Goal: Task Accomplishment & Management: Use online tool/utility

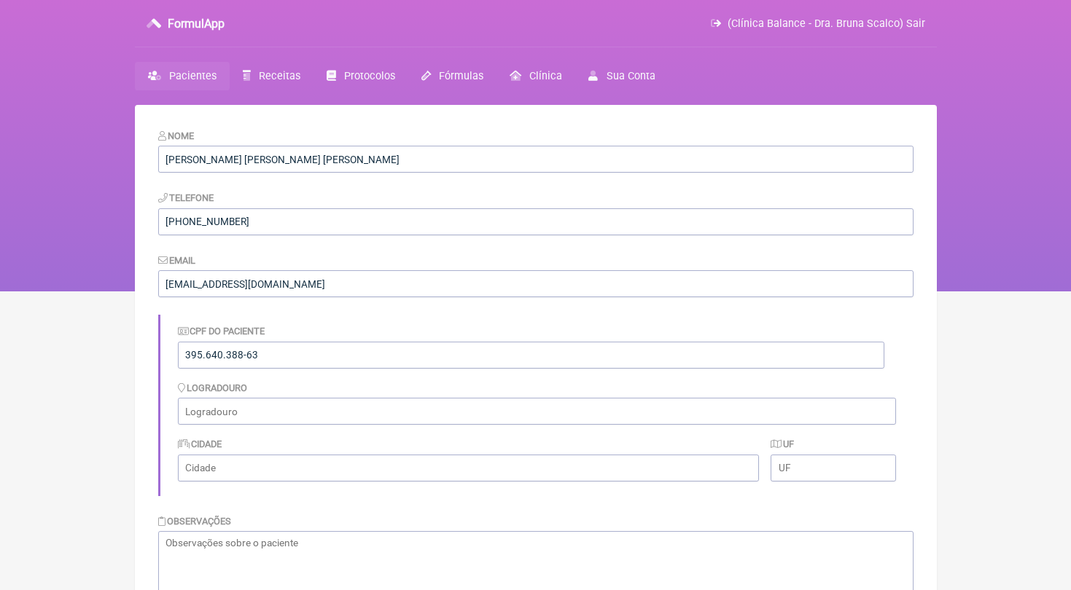
click at [207, 90] on link "Pacientes" at bounding box center [182, 76] width 95 height 28
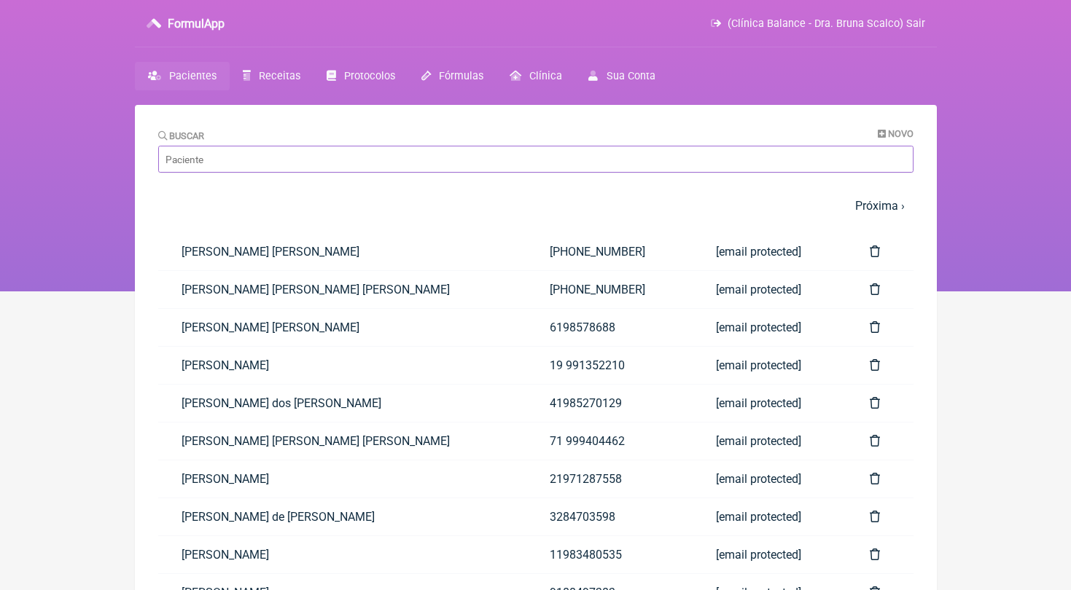
click at [380, 173] on input "Buscar" at bounding box center [535, 159] width 755 height 27
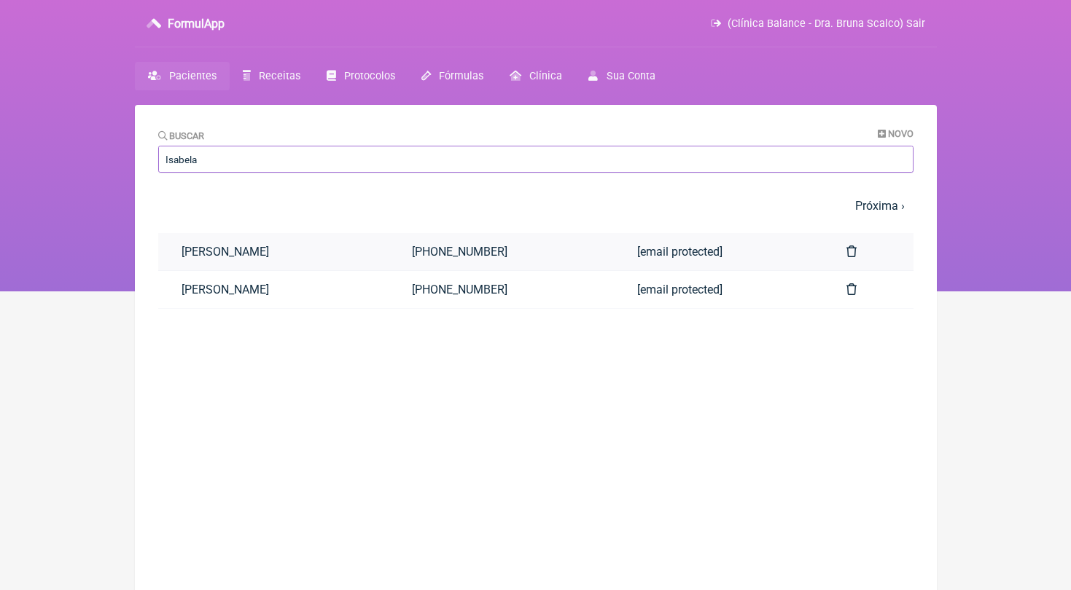
type input "Isabela"
click at [310, 262] on link "[PERSON_NAME]" at bounding box center [273, 251] width 231 height 37
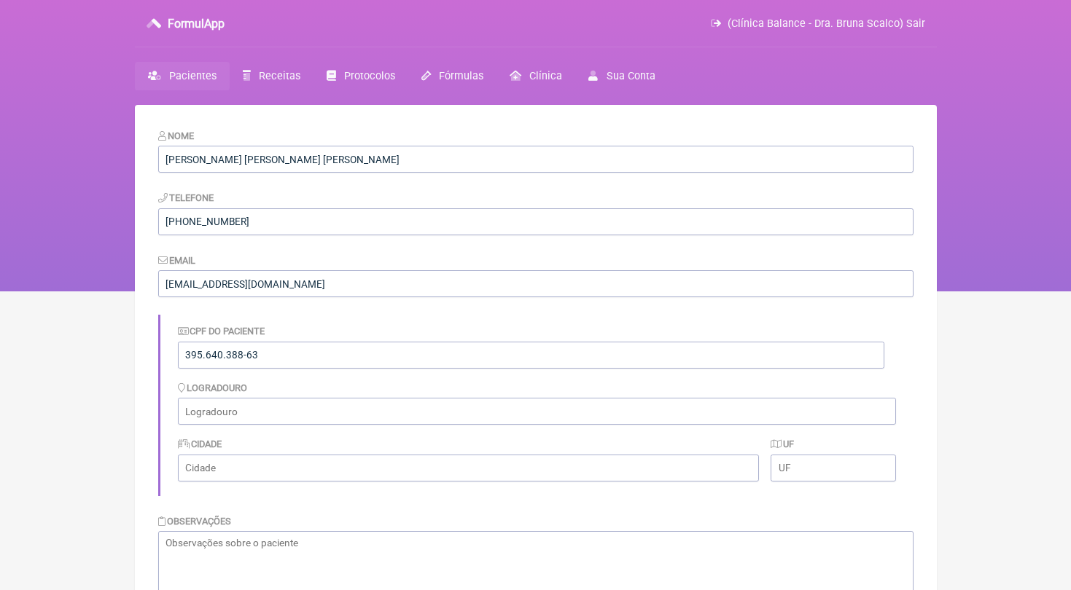
click at [198, 75] on span "Pacientes" at bounding box center [192, 76] width 47 height 12
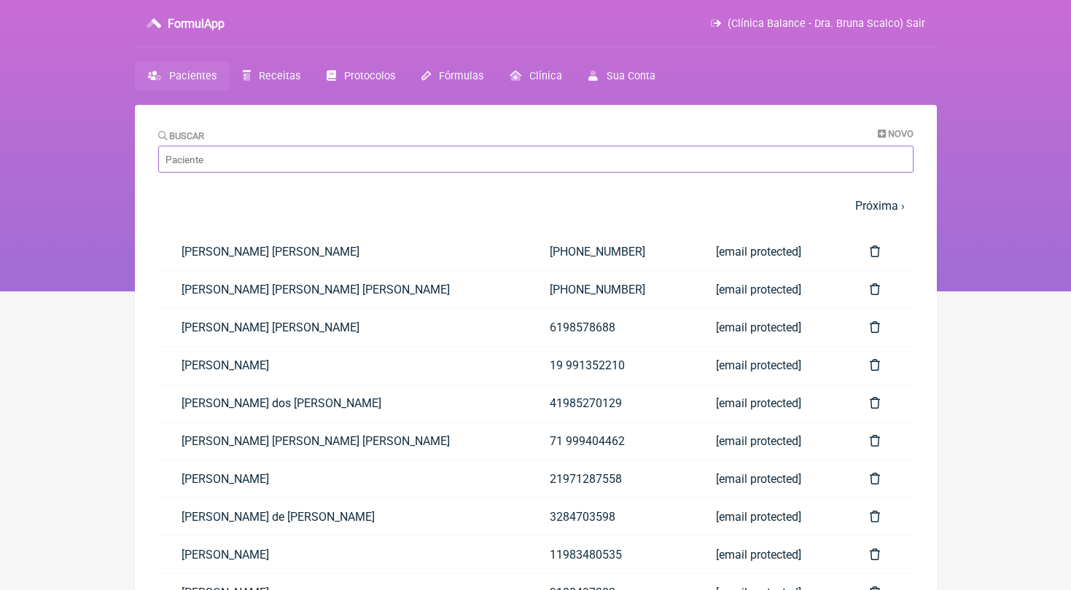
click at [288, 170] on input "Buscar" at bounding box center [535, 159] width 755 height 27
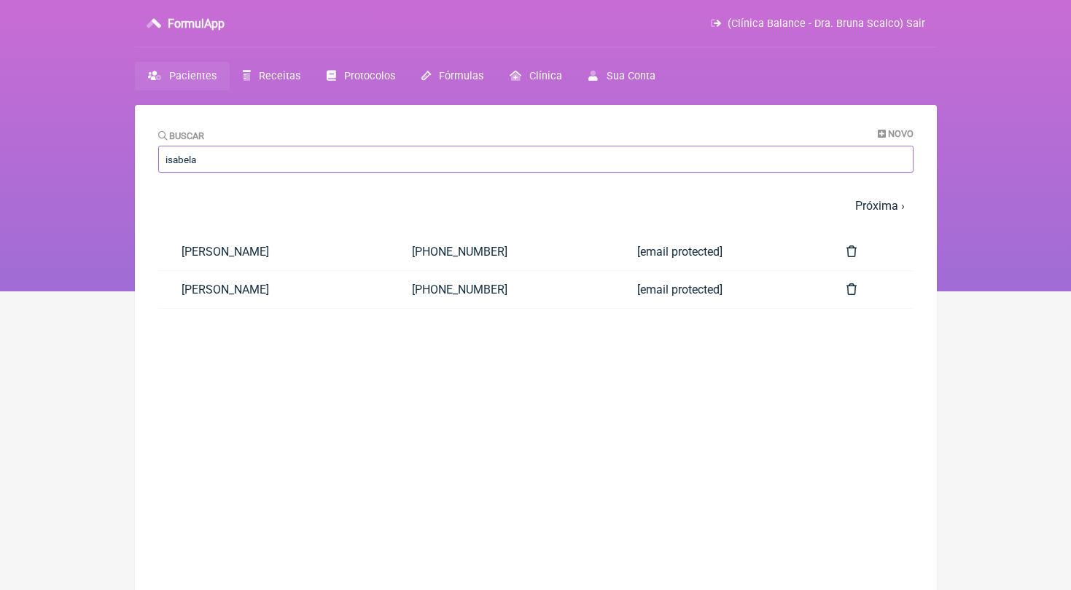
type input "Isabela"
drag, startPoint x: 288, startPoint y: 170, endPoint x: 848, endPoint y: 248, distance: 565.2
click at [848, 248] on link at bounding box center [868, 251] width 90 height 37
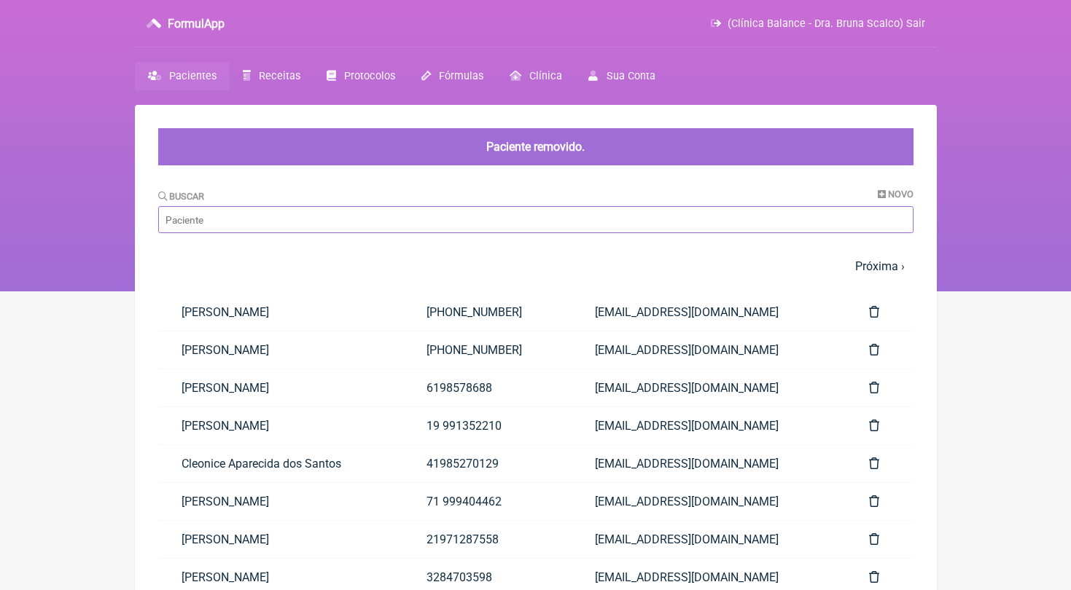
click at [313, 220] on input "Buscar" at bounding box center [535, 219] width 755 height 27
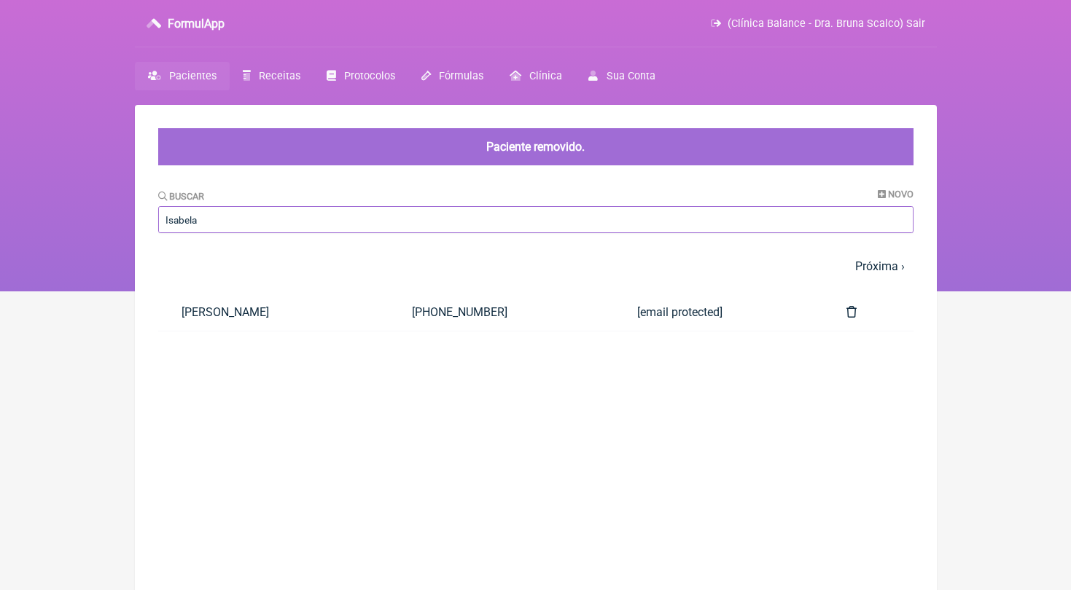
type input "Isabela"
drag, startPoint x: 313, startPoint y: 220, endPoint x: 282, endPoint y: 313, distance: 97.5
click at [282, 313] on link "[PERSON_NAME]" at bounding box center [273, 312] width 231 height 37
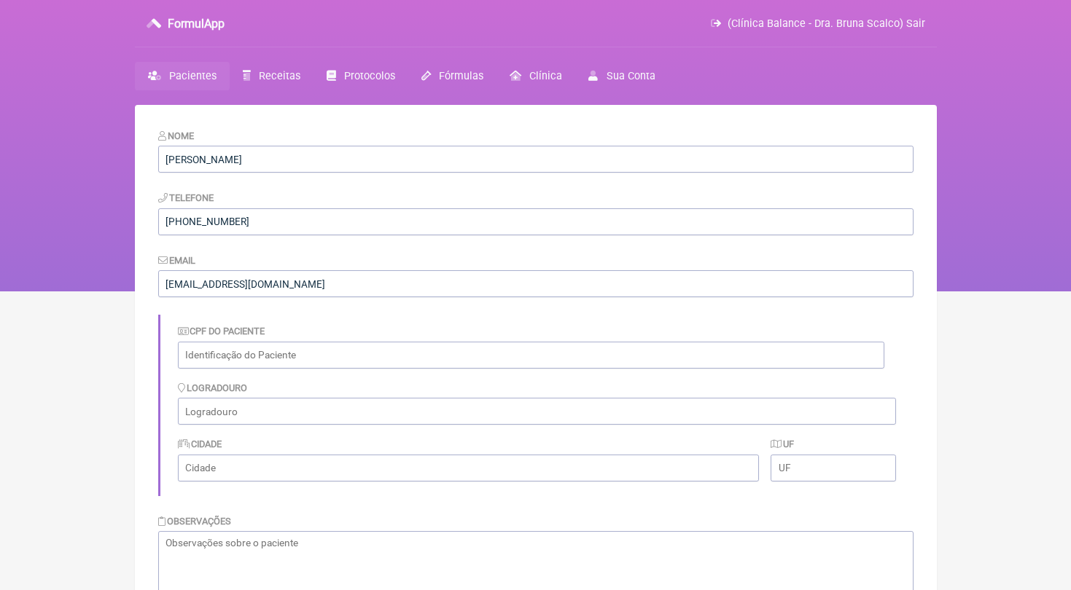
click at [199, 73] on span "Pacientes" at bounding box center [192, 76] width 47 height 12
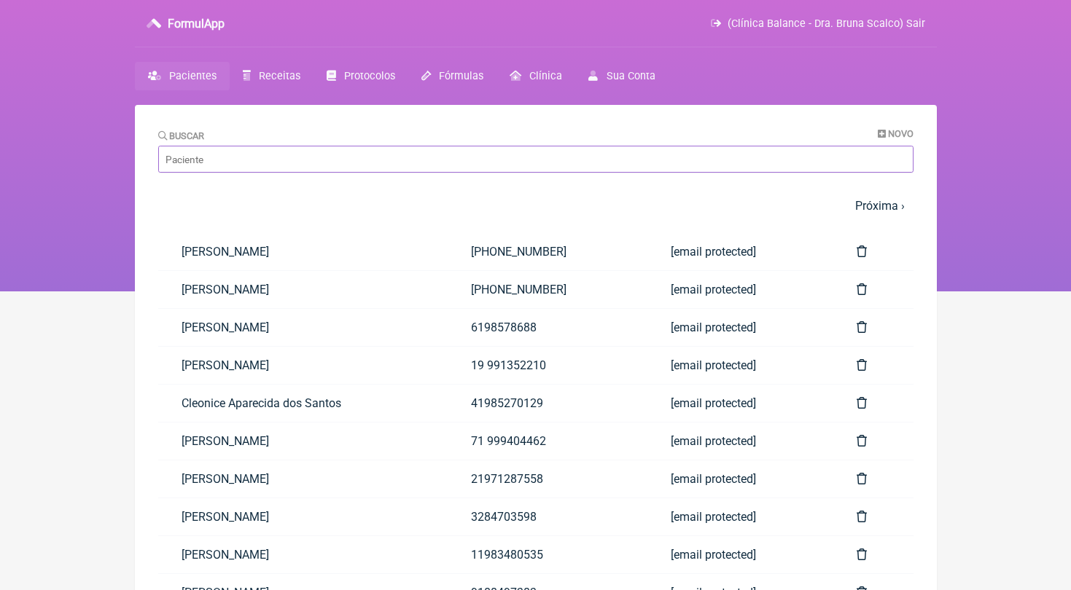
click at [283, 164] on input "Buscar" at bounding box center [535, 159] width 755 height 27
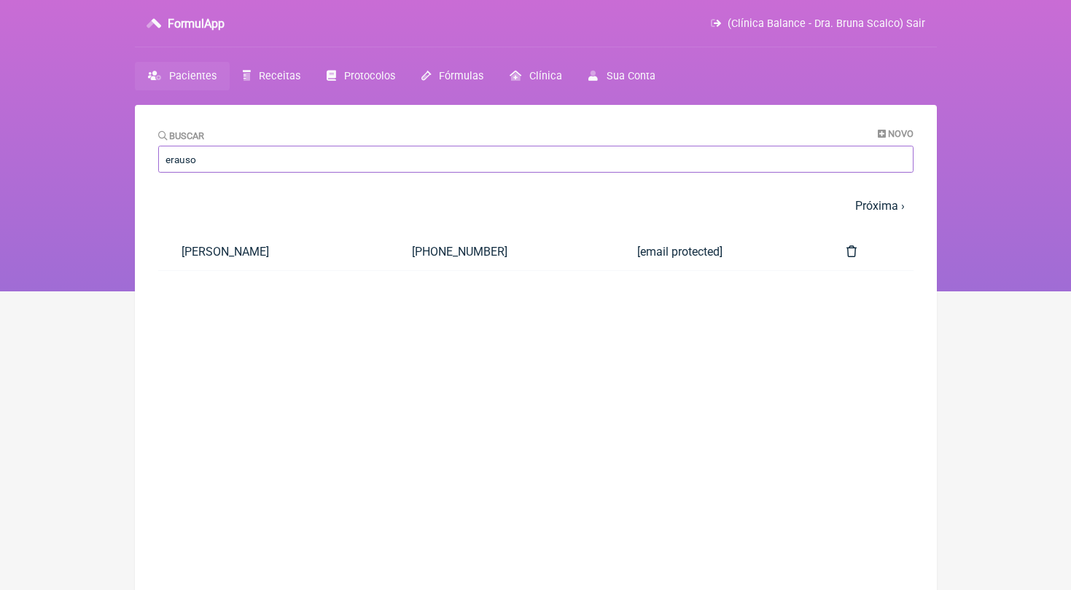
type input "erauso"
click at [273, 249] on link "Erauso Pereira de Oliveira" at bounding box center [273, 251] width 231 height 37
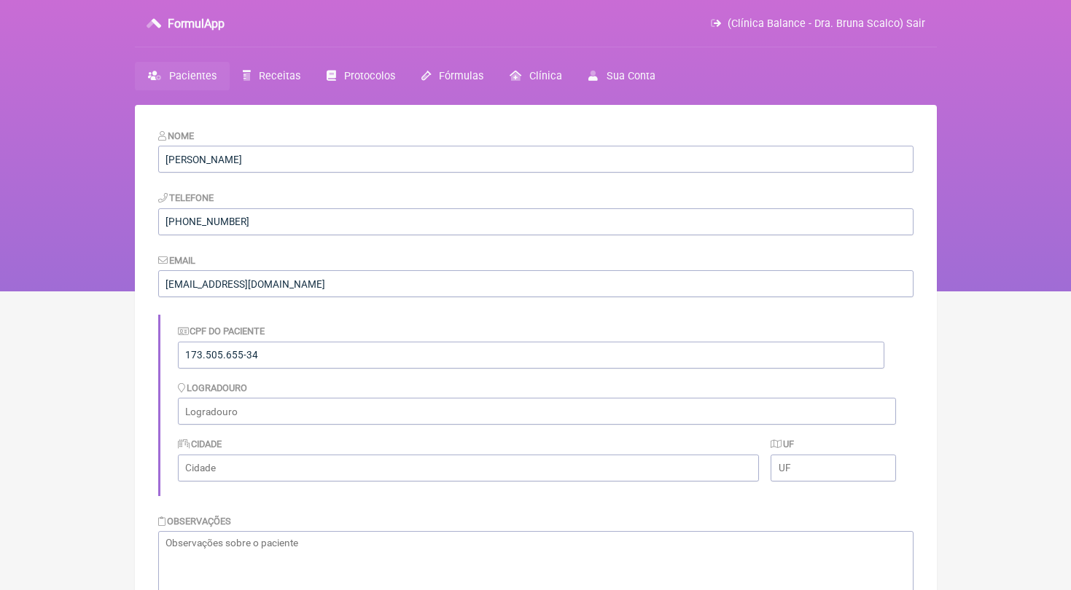
click at [206, 76] on span "Pacientes" at bounding box center [192, 76] width 47 height 12
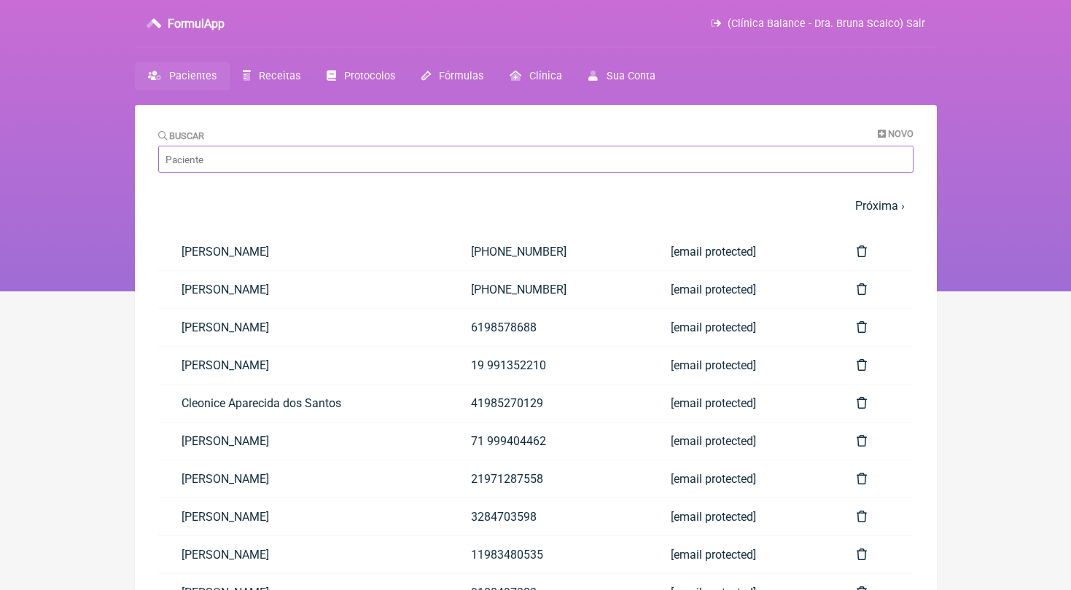
click at [273, 168] on input "Buscar" at bounding box center [535, 159] width 755 height 27
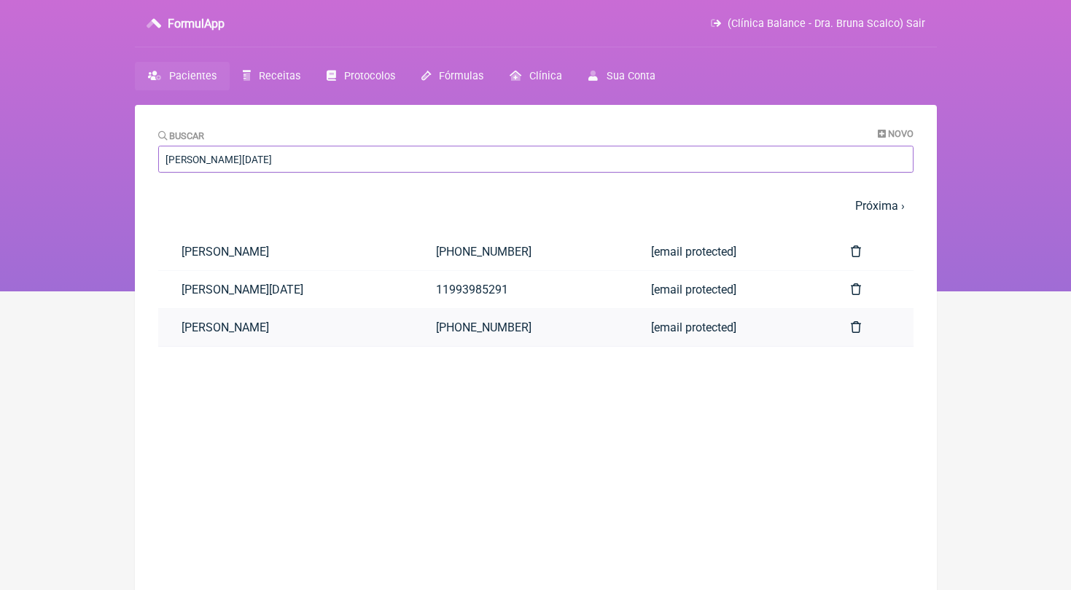
type input "vera lucia"
click at [294, 318] on link "[PERSON_NAME]" at bounding box center [285, 327] width 254 height 37
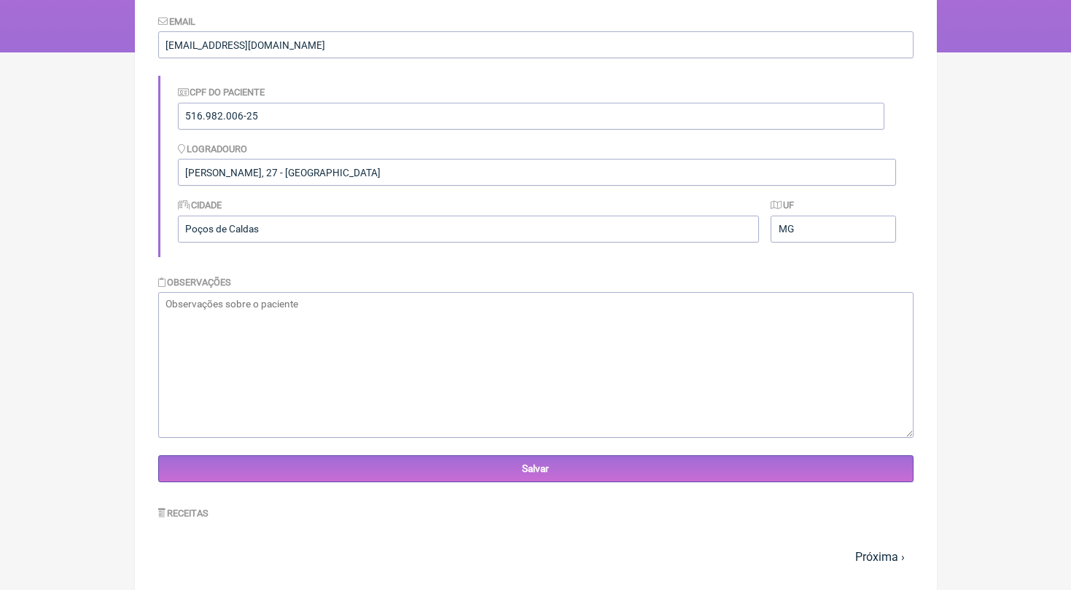
scroll to position [418, 0]
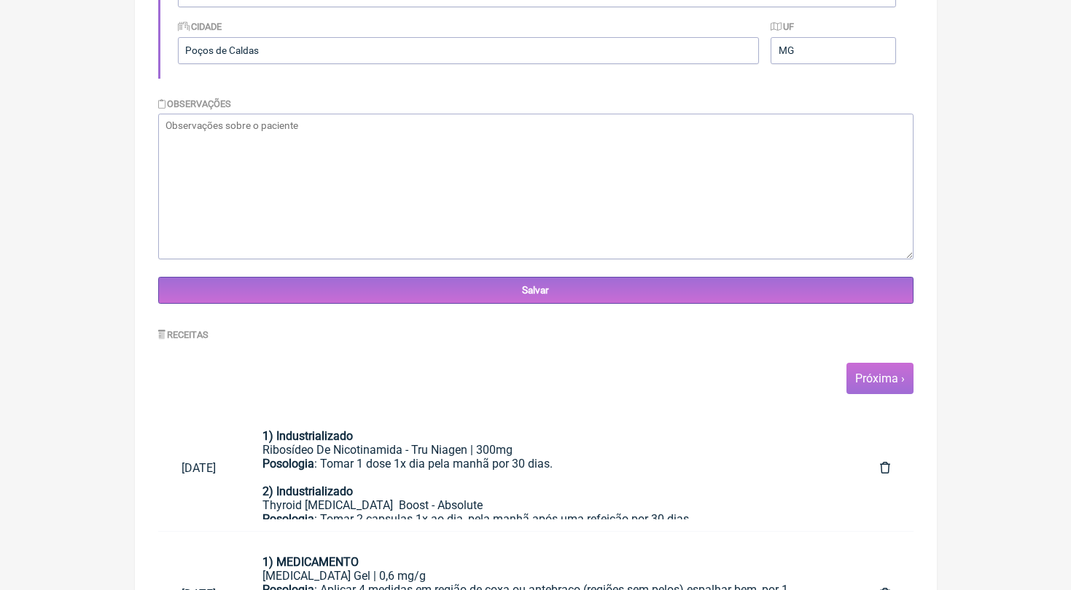
click at [886, 372] on link "Próxima ›" at bounding box center [880, 379] width 50 height 14
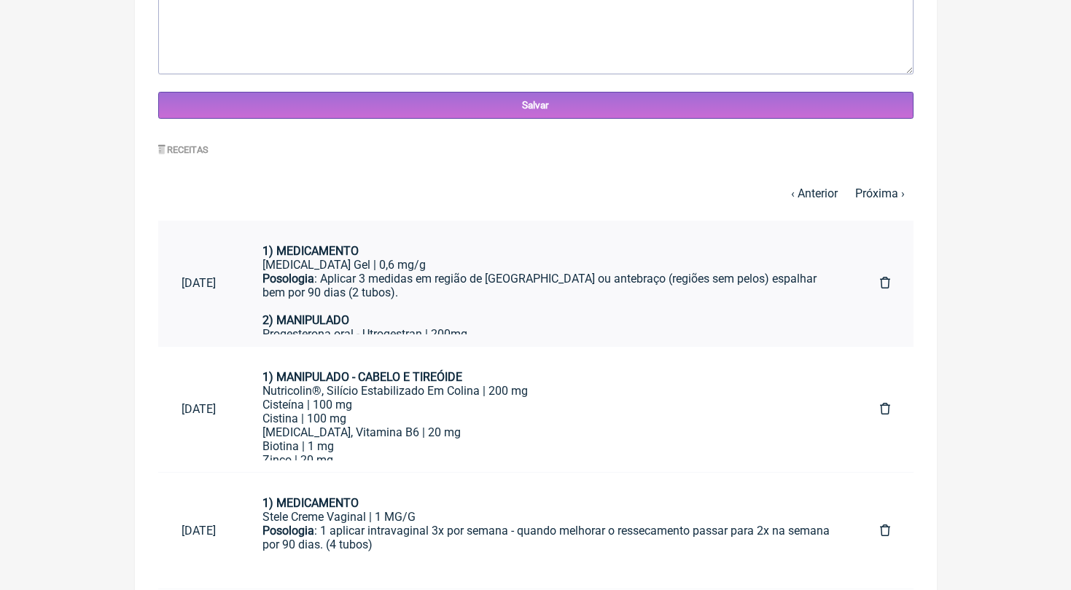
scroll to position [708, 0]
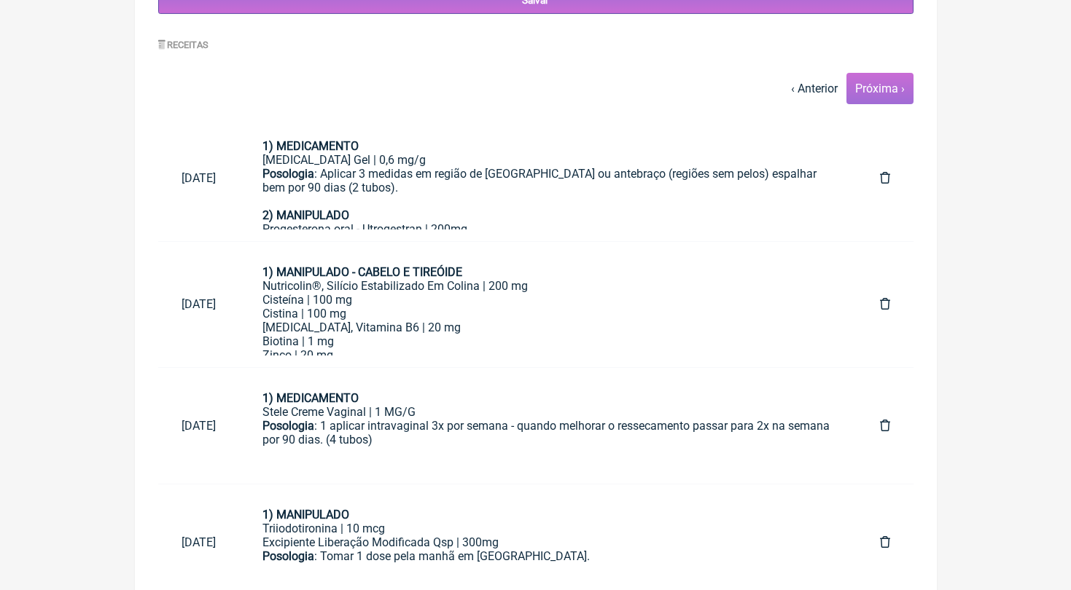
click at [876, 82] on link "Próxima ›" at bounding box center [880, 89] width 50 height 14
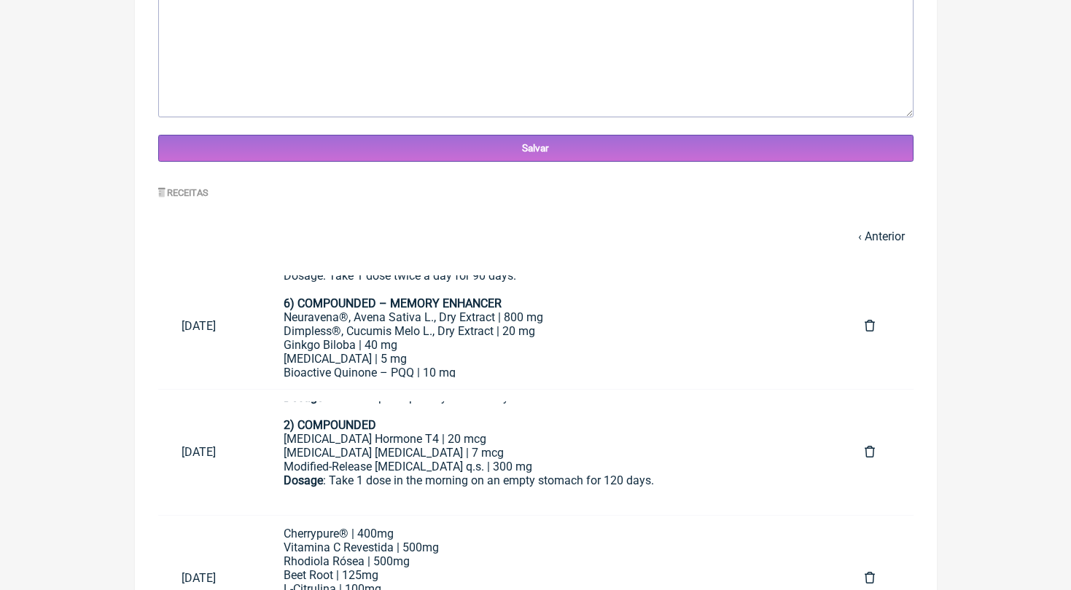
scroll to position [560, 0]
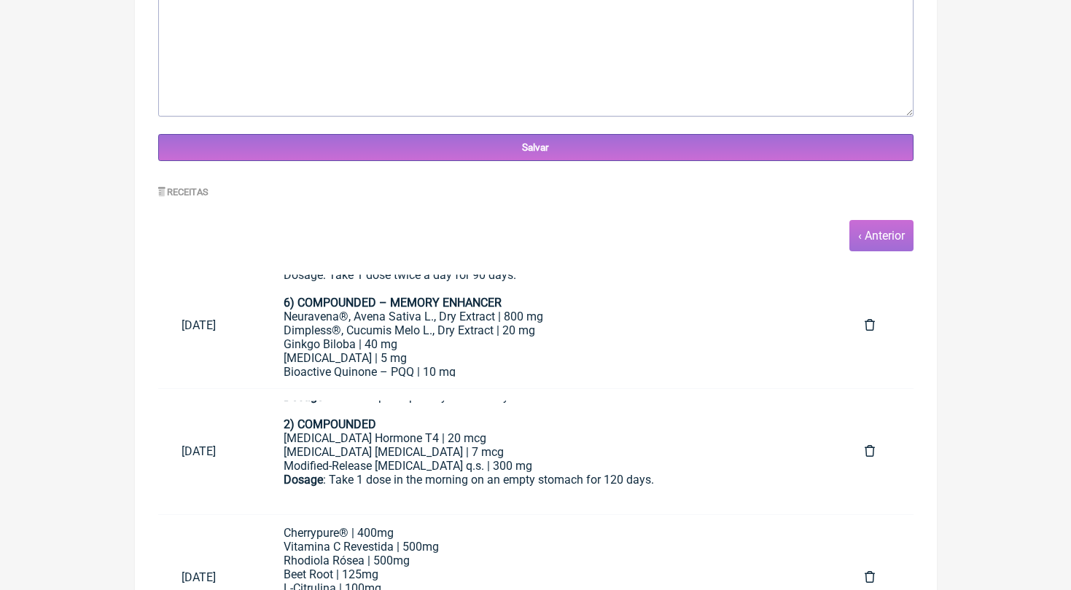
click at [888, 231] on link "‹ Anterior" at bounding box center [881, 236] width 47 height 14
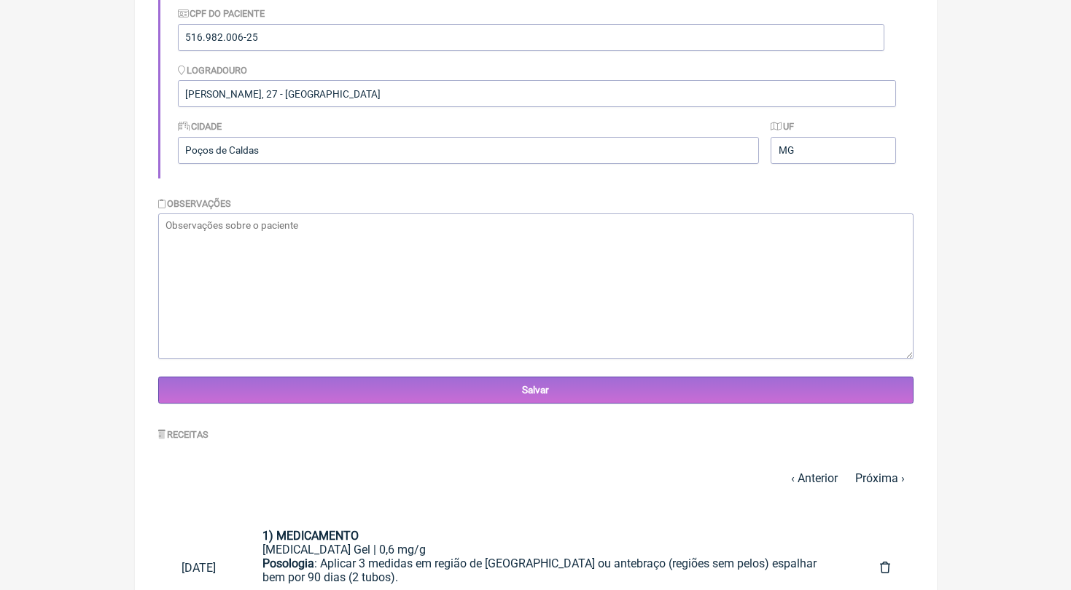
scroll to position [277, 0]
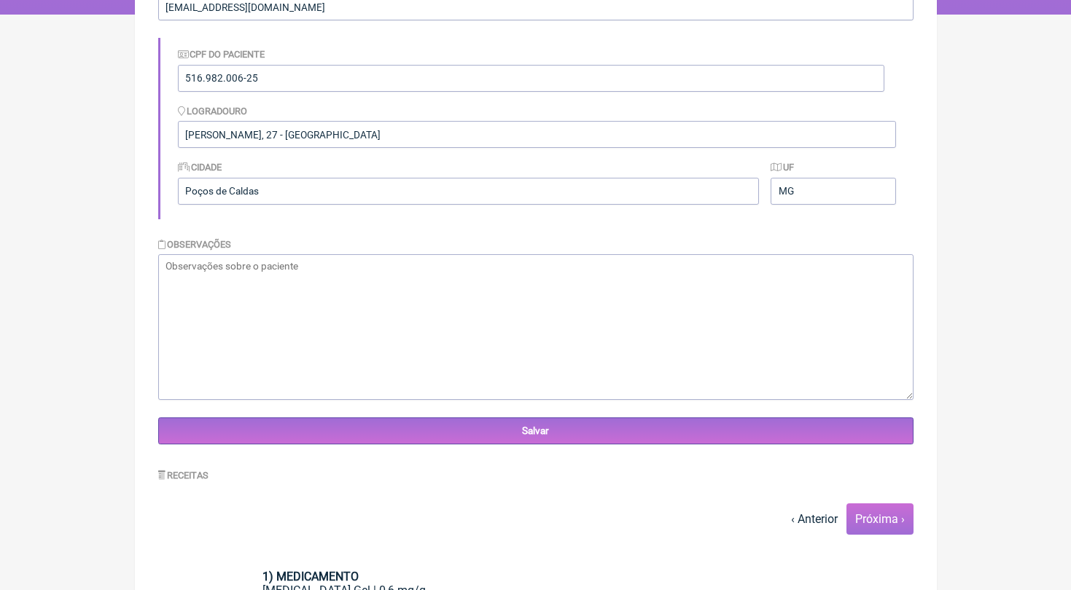
click at [889, 512] on link "Próxima ›" at bounding box center [880, 519] width 50 height 14
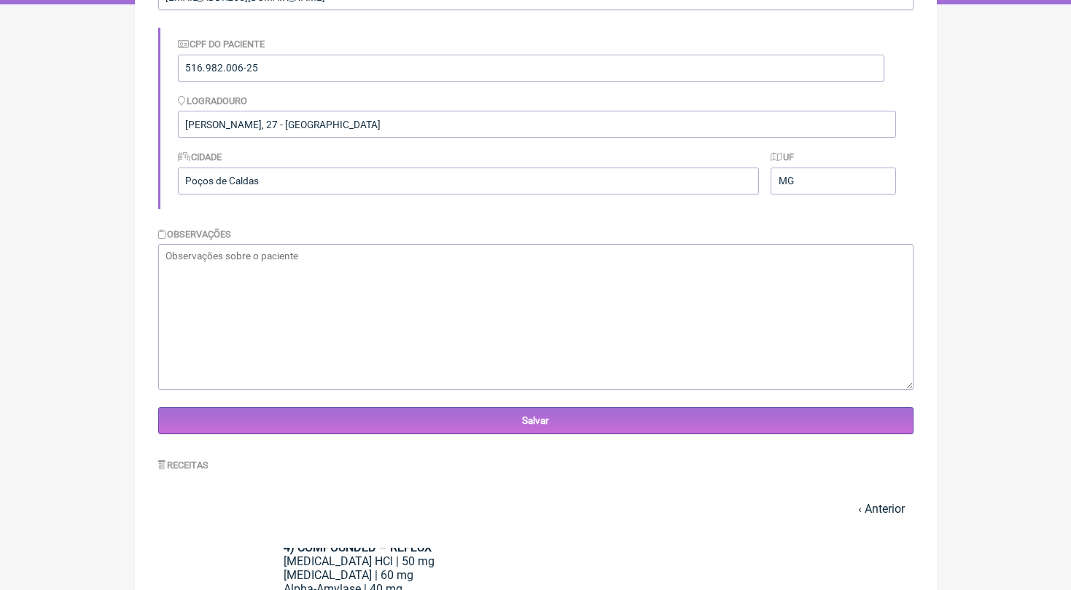
scroll to position [25, 0]
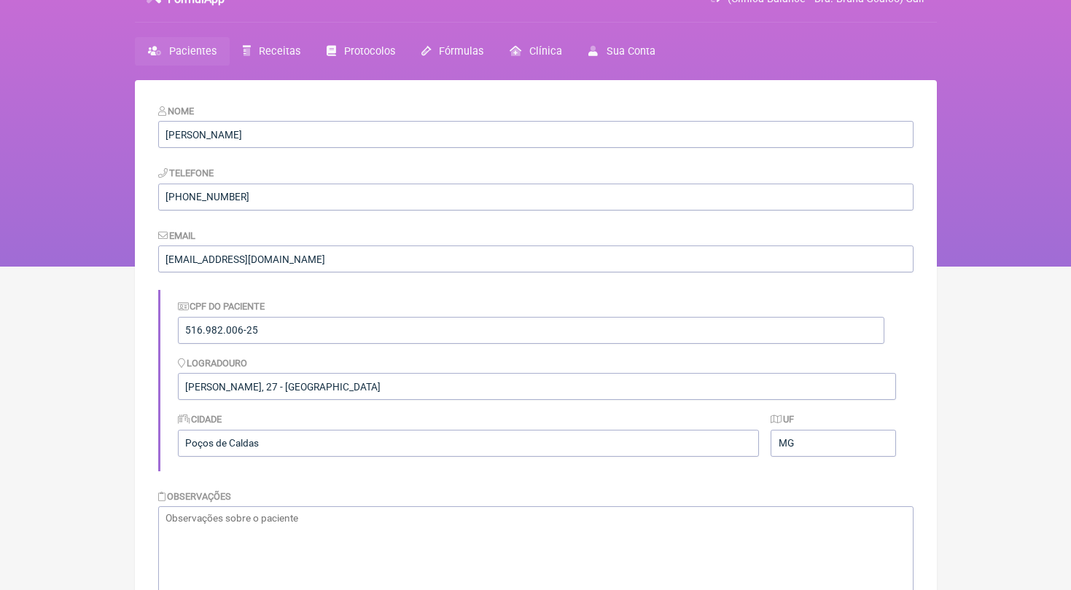
click at [213, 50] on span "Pacientes" at bounding box center [192, 51] width 47 height 12
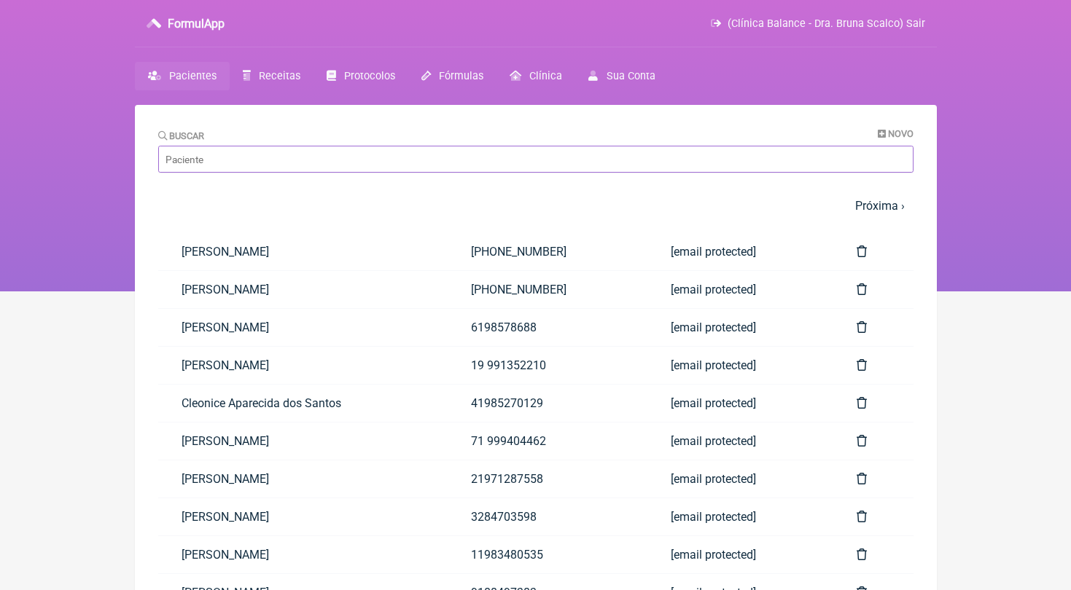
click at [263, 163] on input "Buscar" at bounding box center [535, 159] width 755 height 27
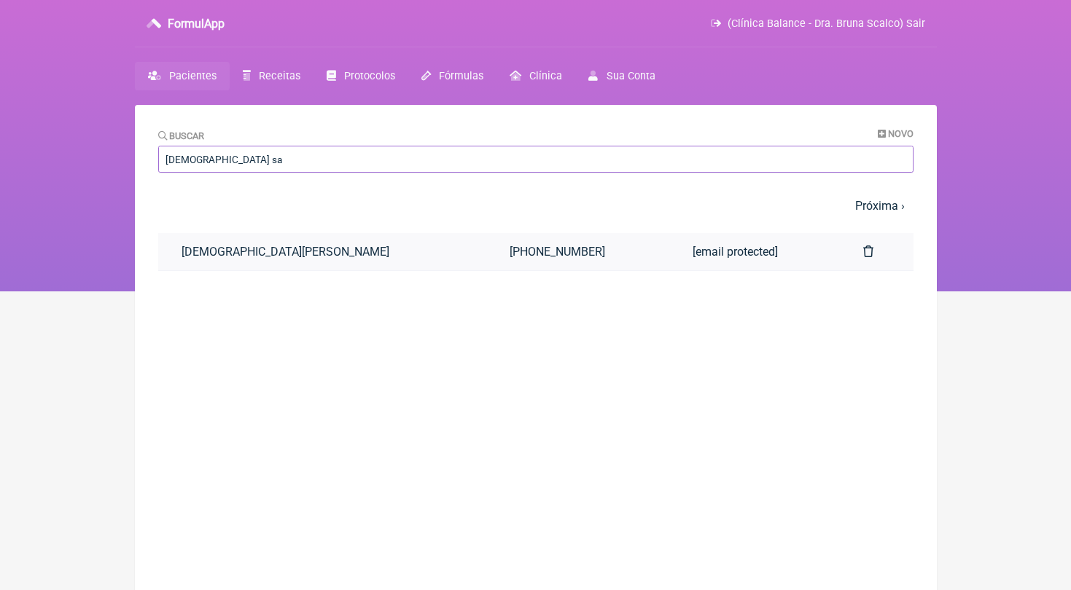
type input "cristiane sa"
click at [293, 253] on link "Cristiane Oliveira Satlher" at bounding box center [322, 251] width 328 height 37
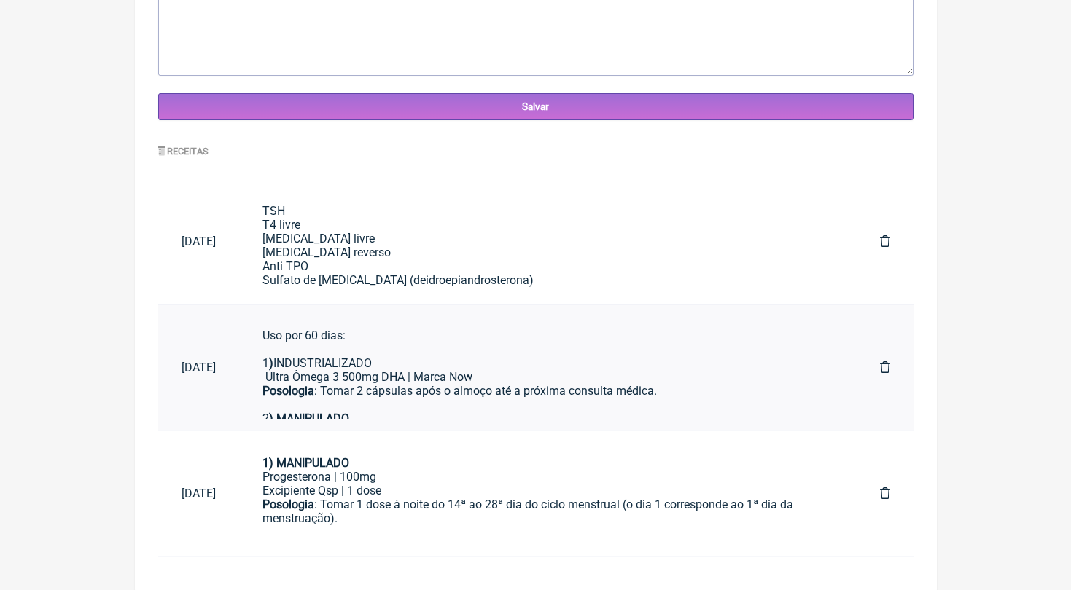
click at [461, 384] on div "Posologia : Tomar 2 cápsulas após o almoço até a próxima consulta médica. 2 ) M…" at bounding box center [547, 405] width 571 height 42
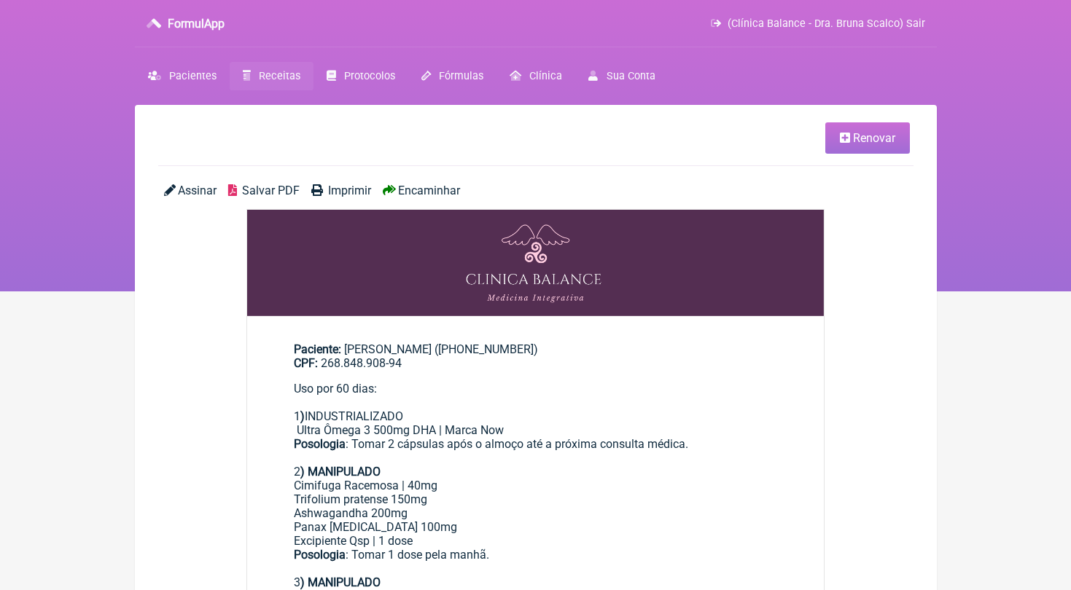
click at [866, 146] on link "Renovar" at bounding box center [867, 137] width 85 height 31
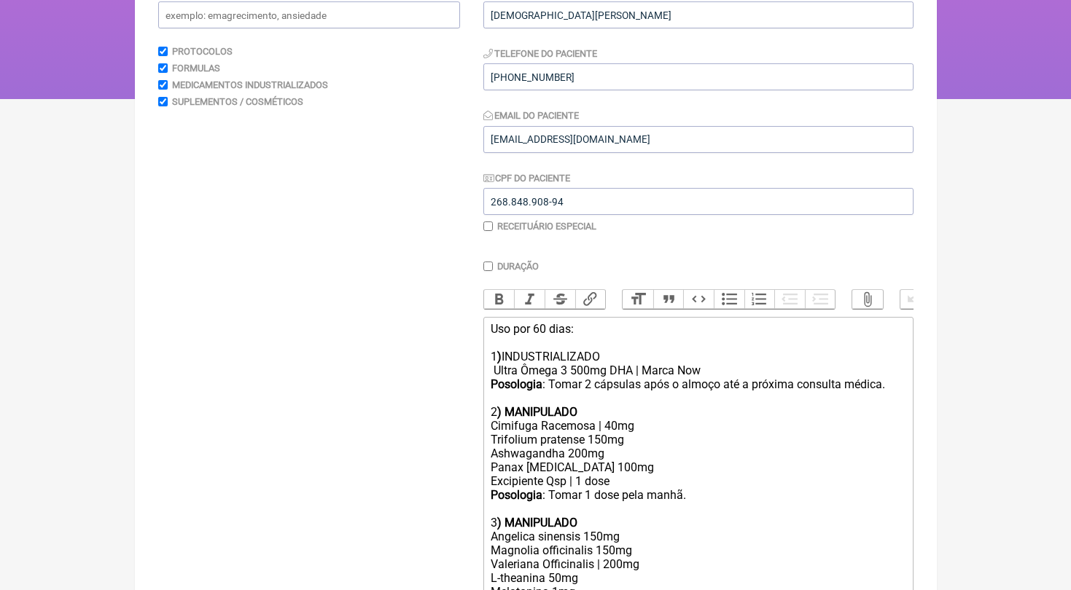
scroll to position [275, 0]
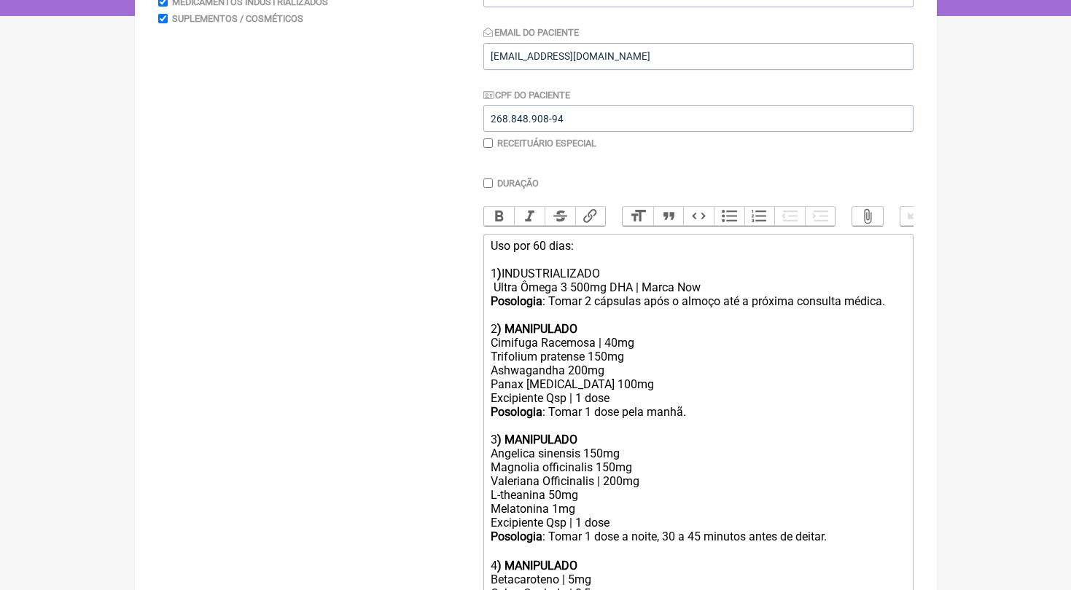
click at [550, 474] on div "Valeriana Officinalis | 200mg L-theanina 50mg Melatonina 1mg" at bounding box center [697, 495] width 414 height 42
type trix-editor "<lor>Ips dol 35 sita:<co><ad></eli><sed>0<doeius>)</tempor> INCIDIDUNTUTLAB<et>…"
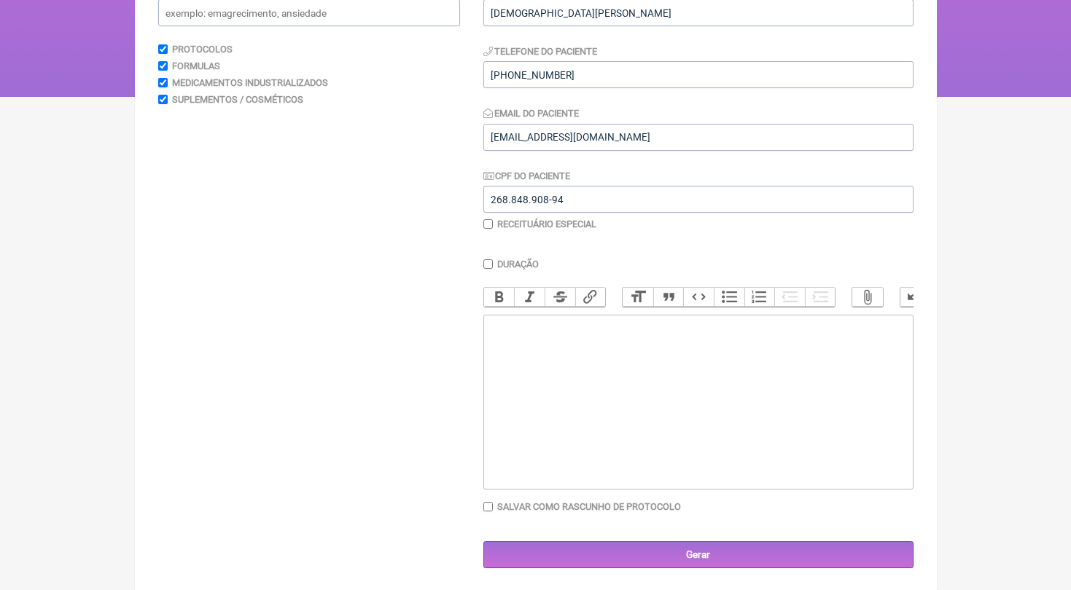
scroll to position [26, 0]
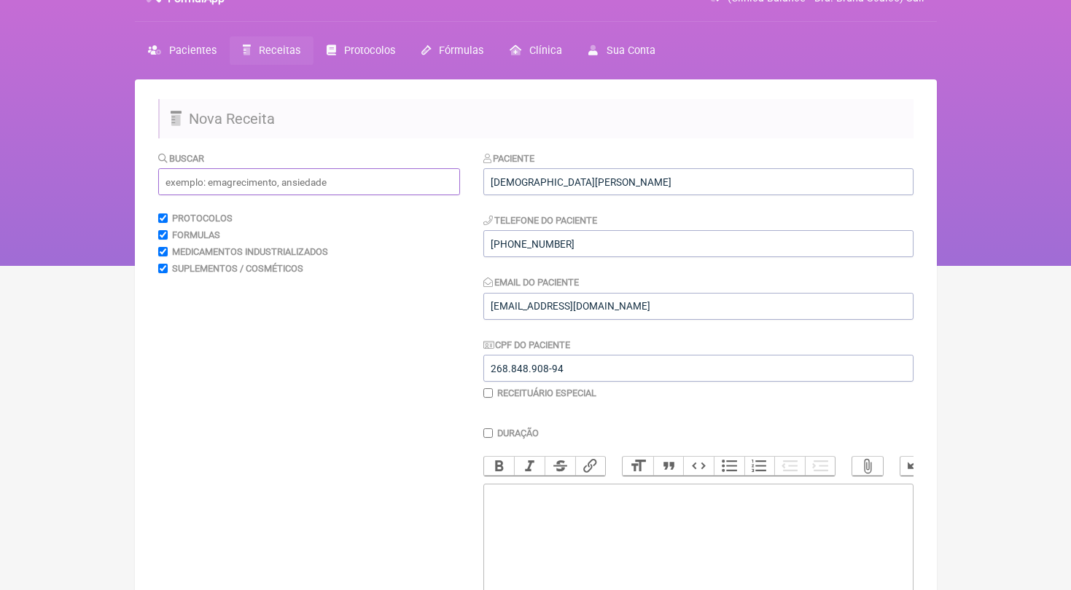
click at [269, 179] on input "text" at bounding box center [309, 181] width 302 height 27
drag, startPoint x: 269, startPoint y: 179, endPoint x: 261, endPoint y: 183, distance: 8.8
click at [261, 183] on input "habilidade" at bounding box center [309, 181] width 302 height 27
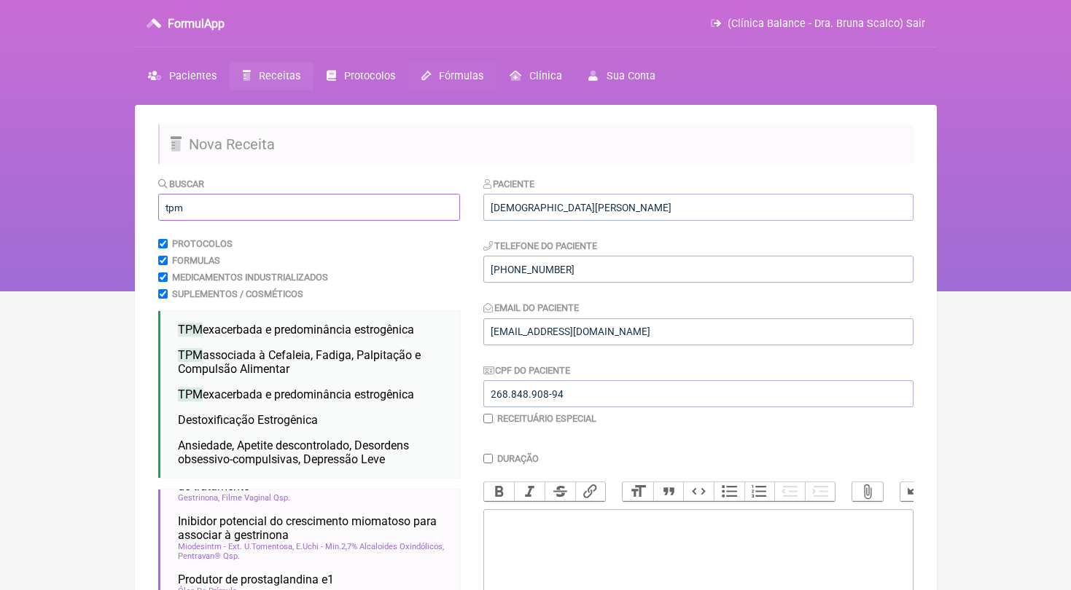
scroll to position [0, 0]
type input "tpm"
click at [272, 77] on span "Receitas" at bounding box center [280, 76] width 42 height 12
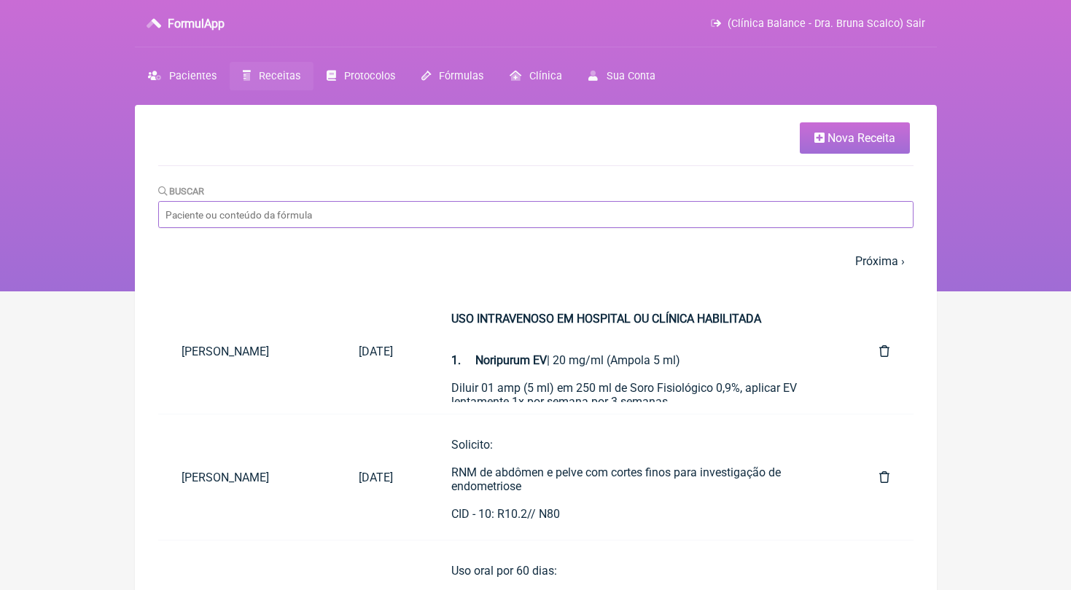
click at [477, 207] on input "Buscar" at bounding box center [535, 214] width 755 height 27
type input "s"
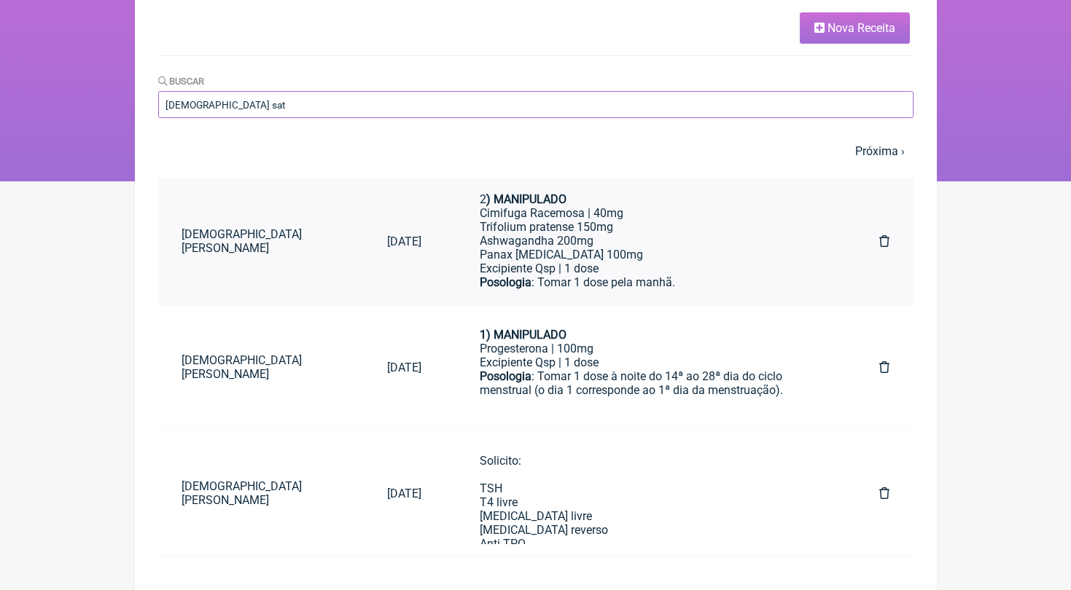
scroll to position [26, 0]
type input "[DEMOGRAPHIC_DATA] sat"
click at [546, 230] on div "Cimifuga Racemosa | 40mg Trifolium pratense 150mg Ashwagandha 200mg Panax [MEDI…" at bounding box center [650, 240] width 341 height 69
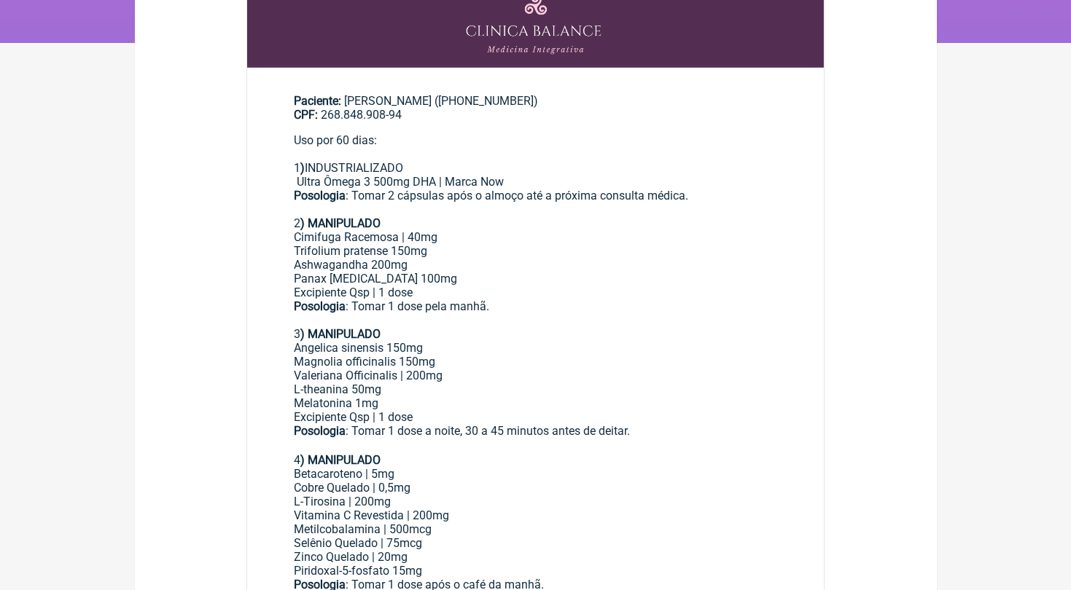
scroll to position [49, 0]
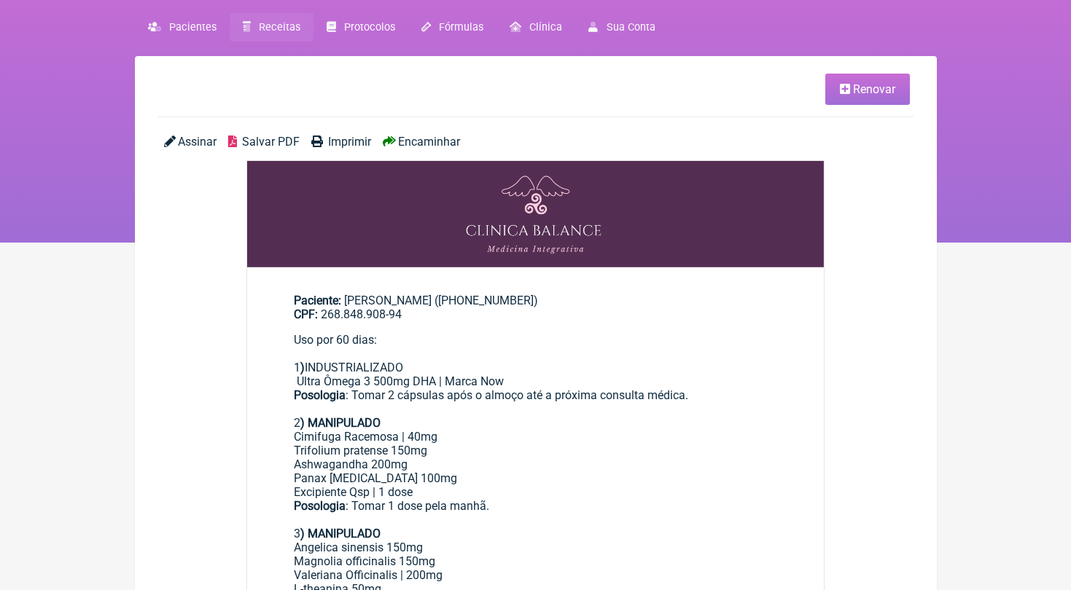
click at [874, 83] on span "Renovar" at bounding box center [874, 89] width 42 height 14
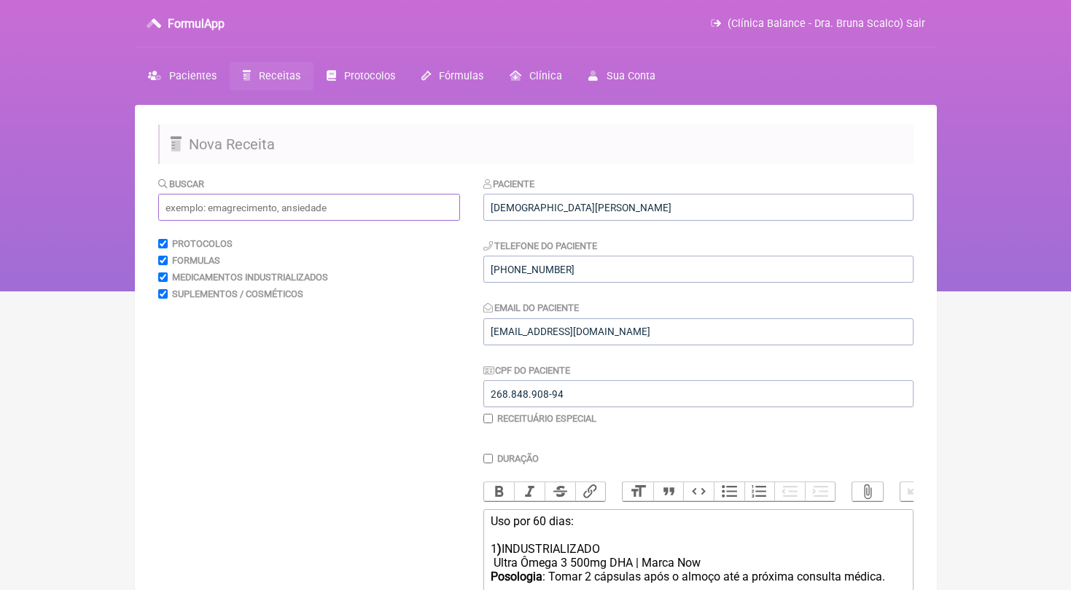
click at [208, 203] on input "text" at bounding box center [309, 207] width 302 height 27
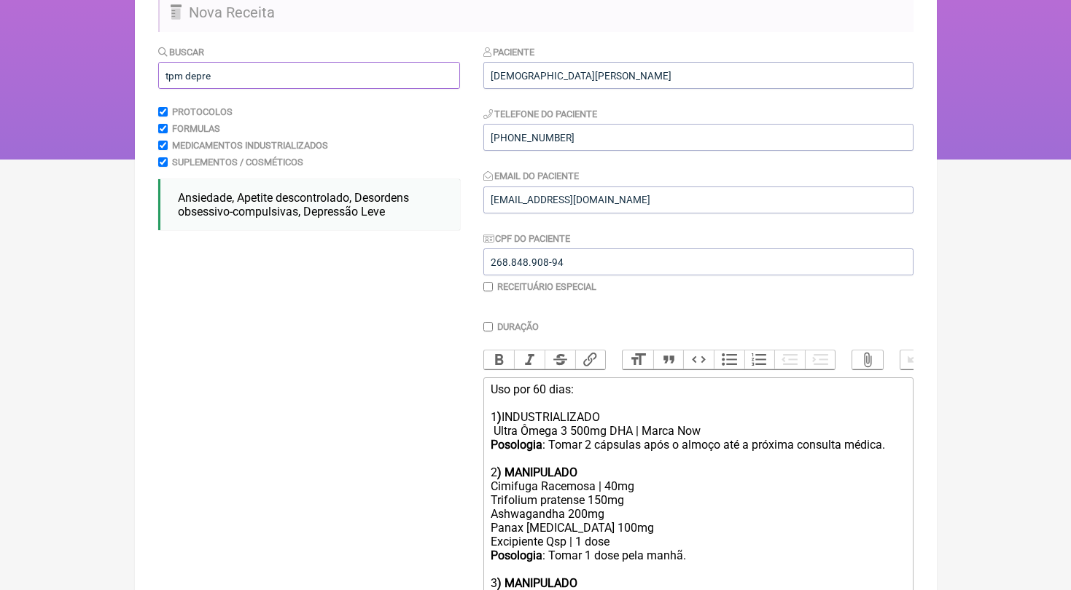
scroll to position [129, 0]
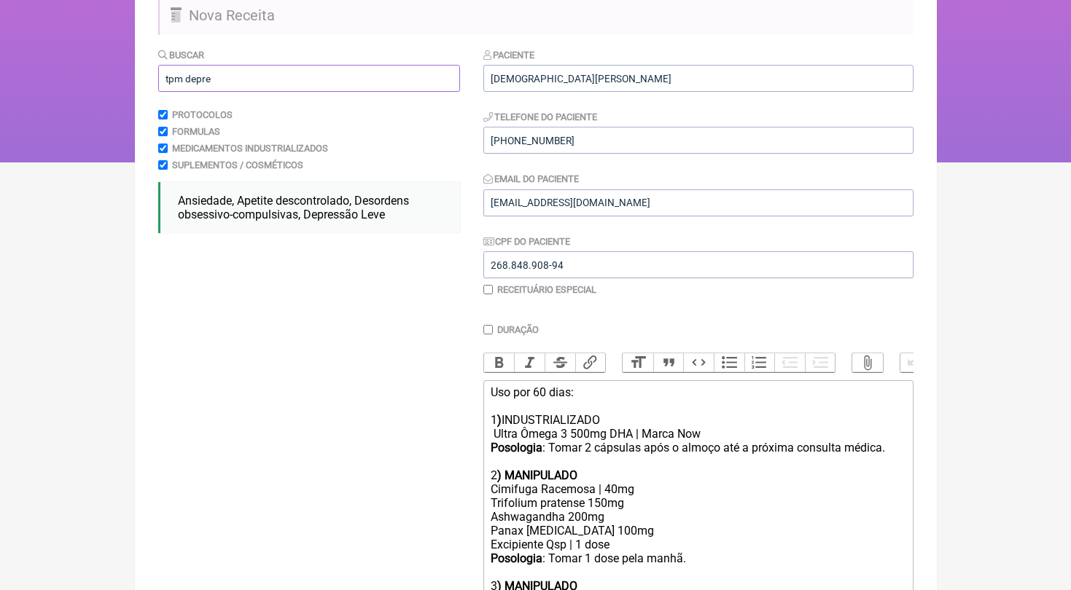
click at [236, 77] on input "tpm depre" at bounding box center [309, 78] width 302 height 27
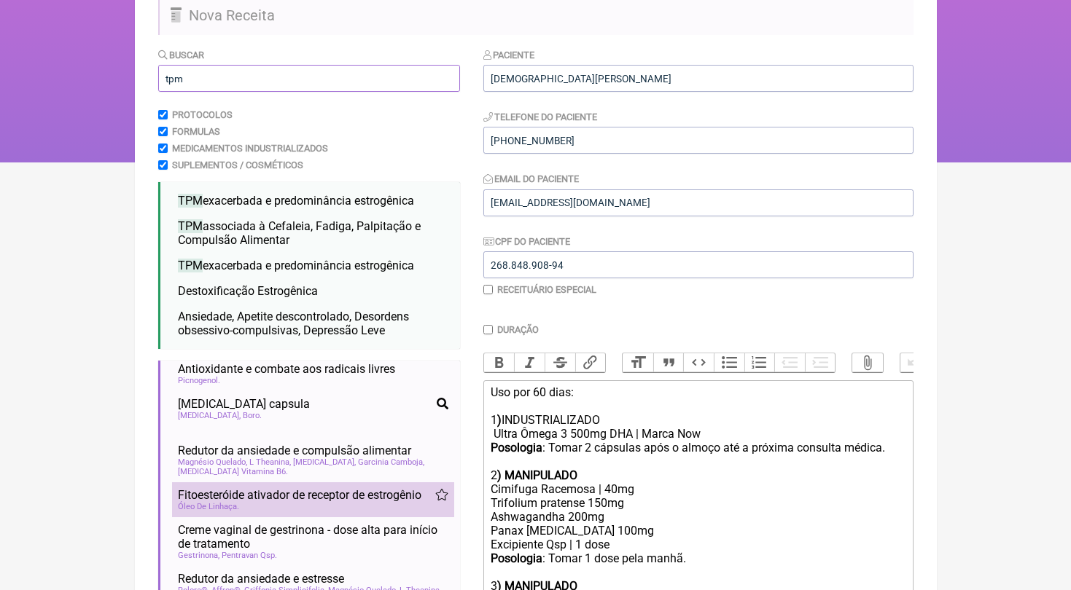
scroll to position [998, 0]
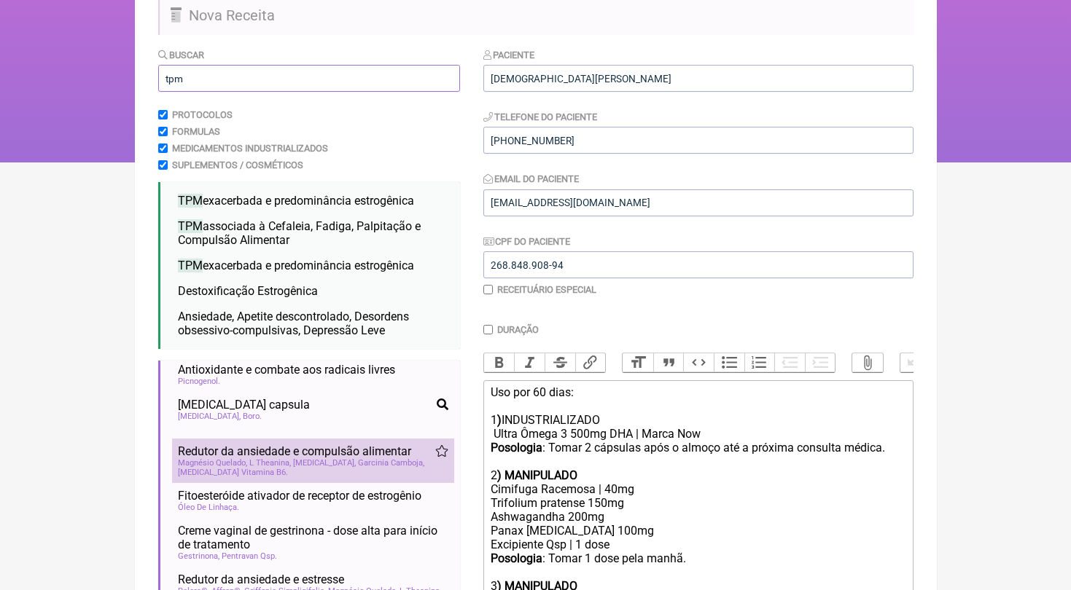
type input "tpm"
click at [297, 458] on div "Magnésio Quelado L Theanina 5-Htp Garcinia Camboja Piridoxina Vitamina B6" at bounding box center [313, 467] width 270 height 19
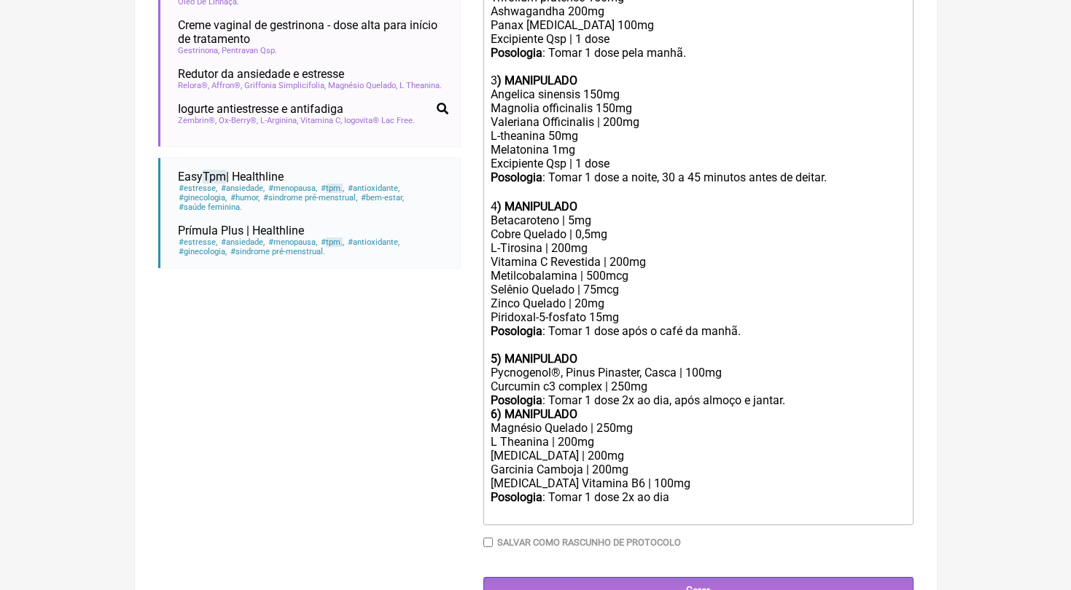
scroll to position [634, 0]
click at [805, 394] on div "Posologia : Tomar 1 dose 2x ao dia, após almoço e jantar." at bounding box center [697, 401] width 414 height 14
type trix-editor "<div>Uso por 60 dias:<br><br></div><div>1<strong>)</strong> INDUSTRIALIZADO<br>…"
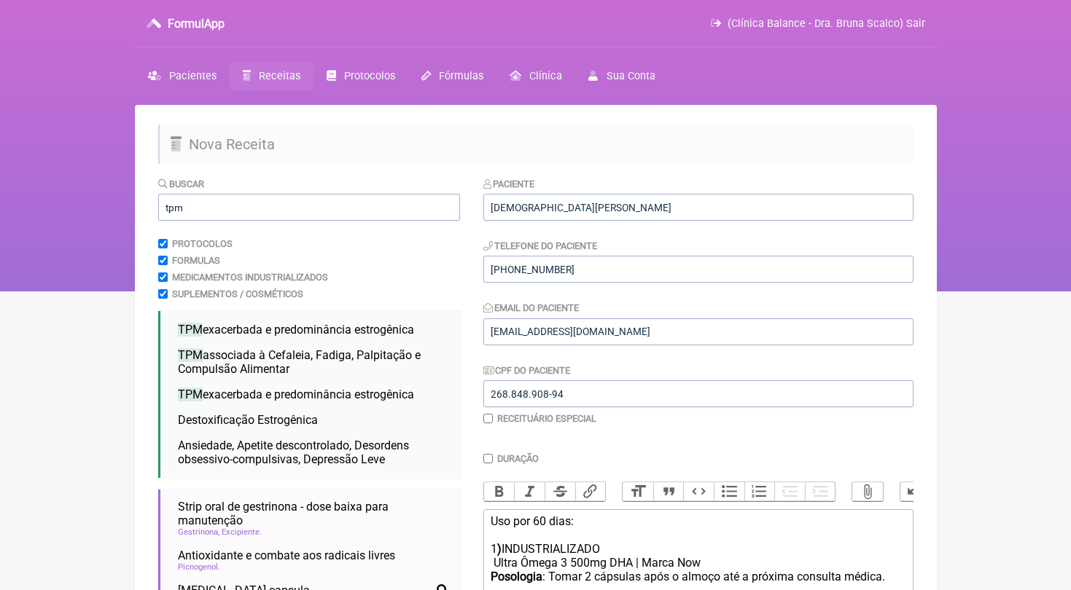
scroll to position [0, 0]
click at [278, 82] on link "Receitas" at bounding box center [272, 76] width 84 height 28
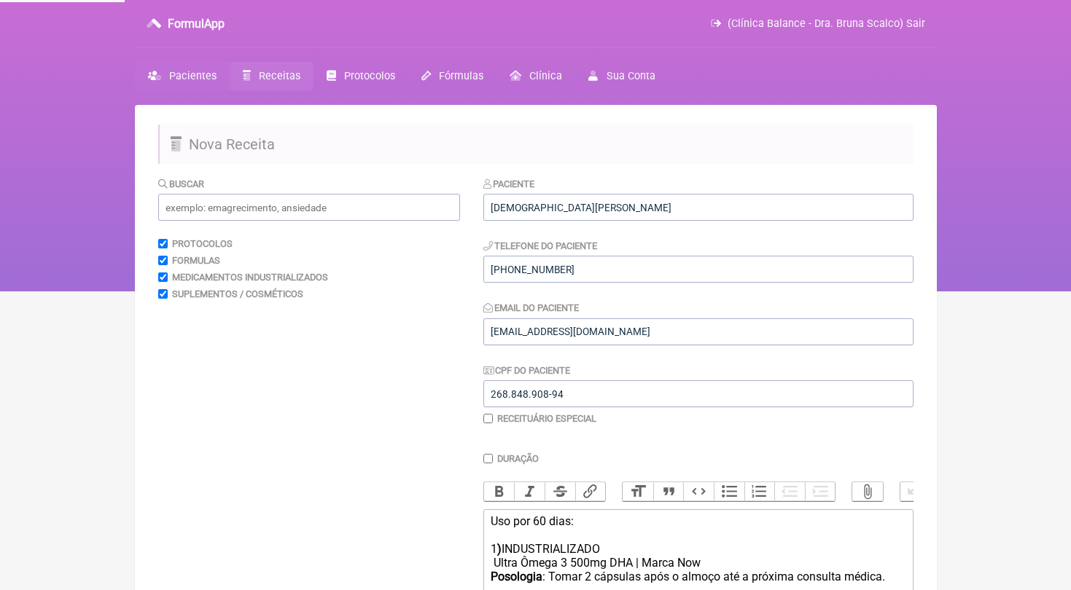
click at [211, 76] on span "Pacientes" at bounding box center [192, 76] width 47 height 12
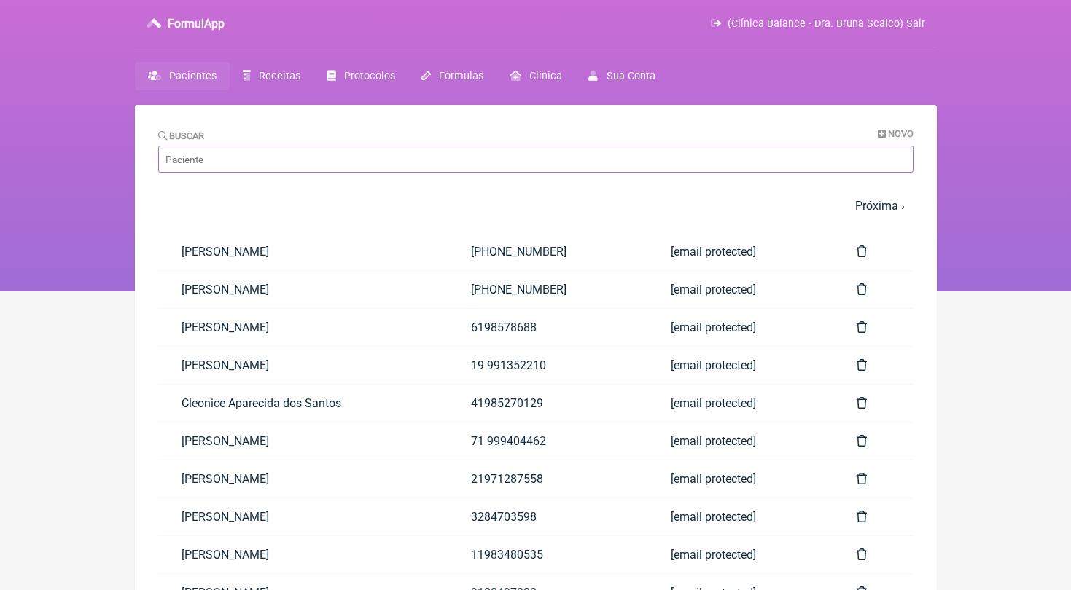
click at [240, 159] on input "Buscar" at bounding box center [535, 159] width 755 height 27
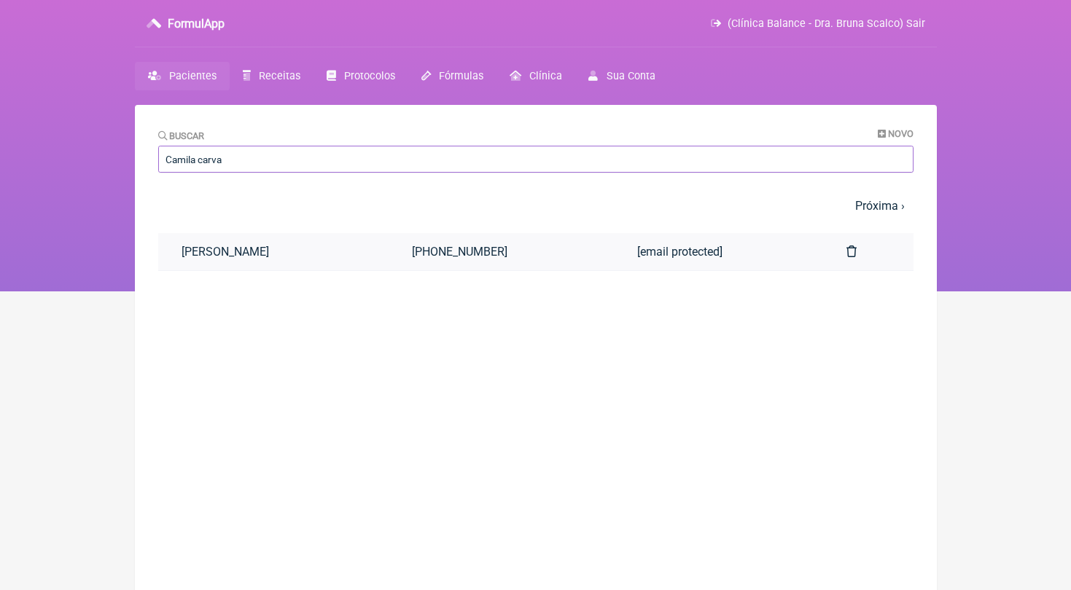
type input "Camila carva"
click at [252, 250] on link "Camila Carvalho Leão" at bounding box center [273, 251] width 231 height 37
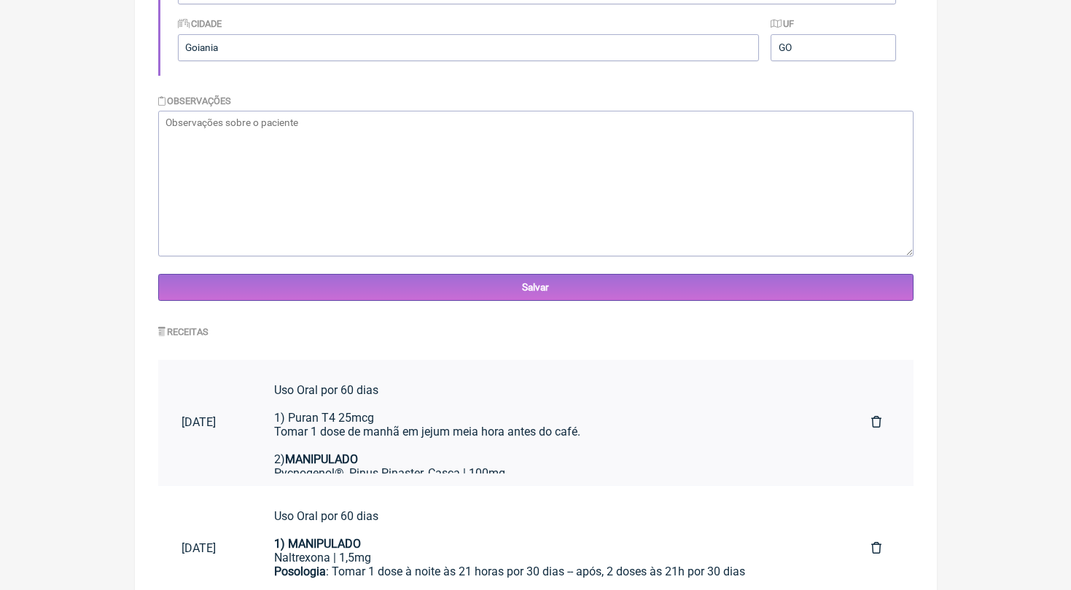
click at [401, 420] on div "Uso Oral por 60 dias 1) Puran T4 25mcg Tomar 1 dose de manhã em jejum meia hora…" at bounding box center [548, 424] width 549 height 83
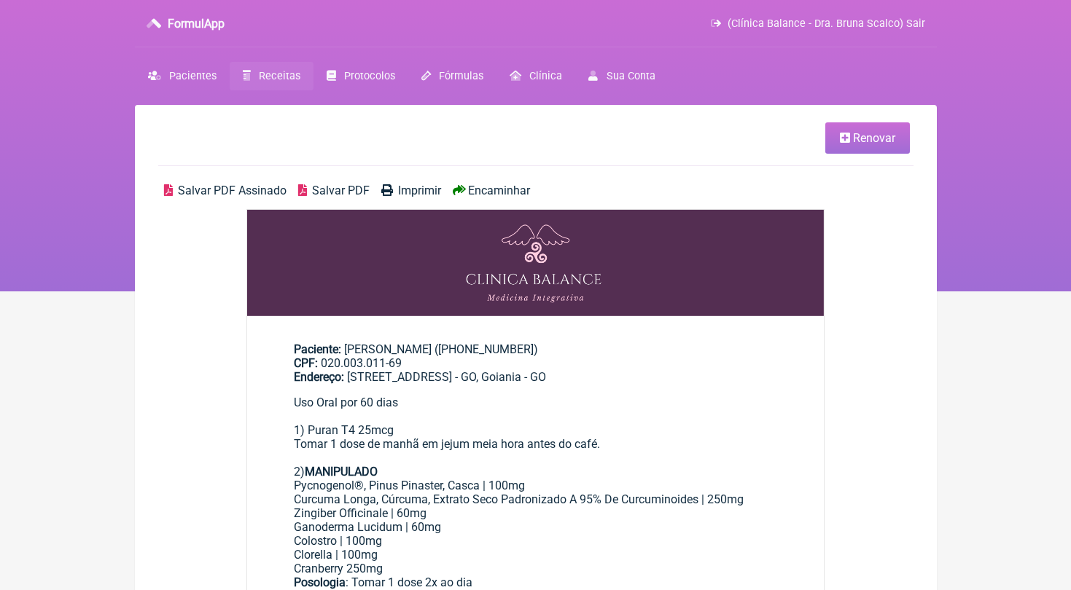
click at [896, 131] on link "Renovar" at bounding box center [867, 137] width 85 height 31
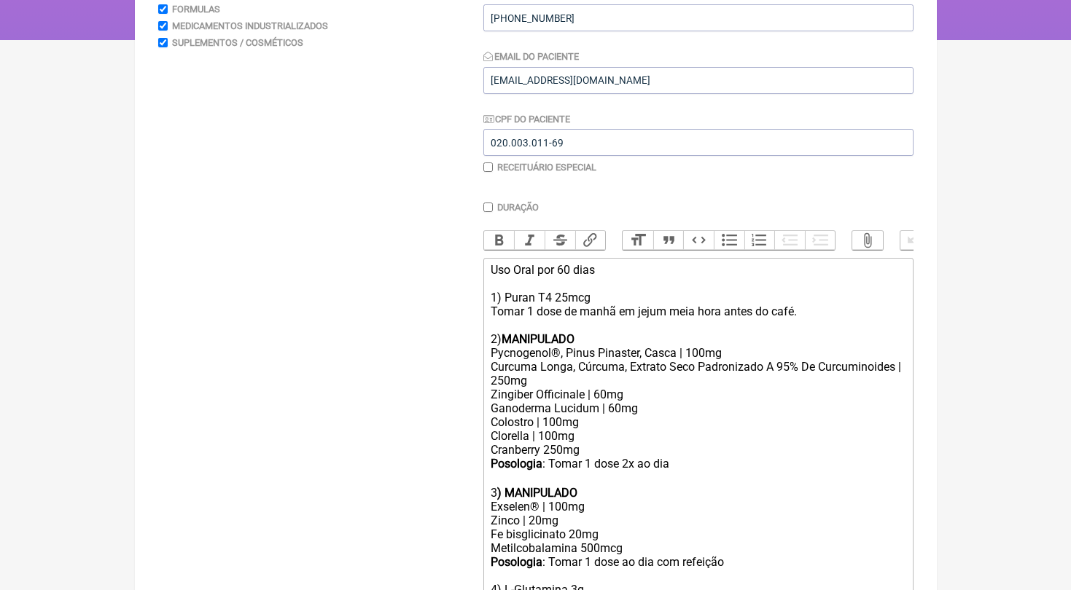
scroll to position [251, 0]
click at [570, 267] on div "Uso Oral por 60 dias 1) Puran T4 25mcg Tomar 1 dose de manhã em jejum meia hora…" at bounding box center [697, 305] width 414 height 83
type trix-editor "<div>Uso Oral por 30 dias<br><br>1) Puran T4 25mcg<br>Tomar 1 dose de manhã em …"
click at [821, 309] on div "Uso Oral por 30 dias 1) Puran T4 25mcg Tomar 1 dose de manhã em jejum meia hora…" at bounding box center [697, 305] width 414 height 83
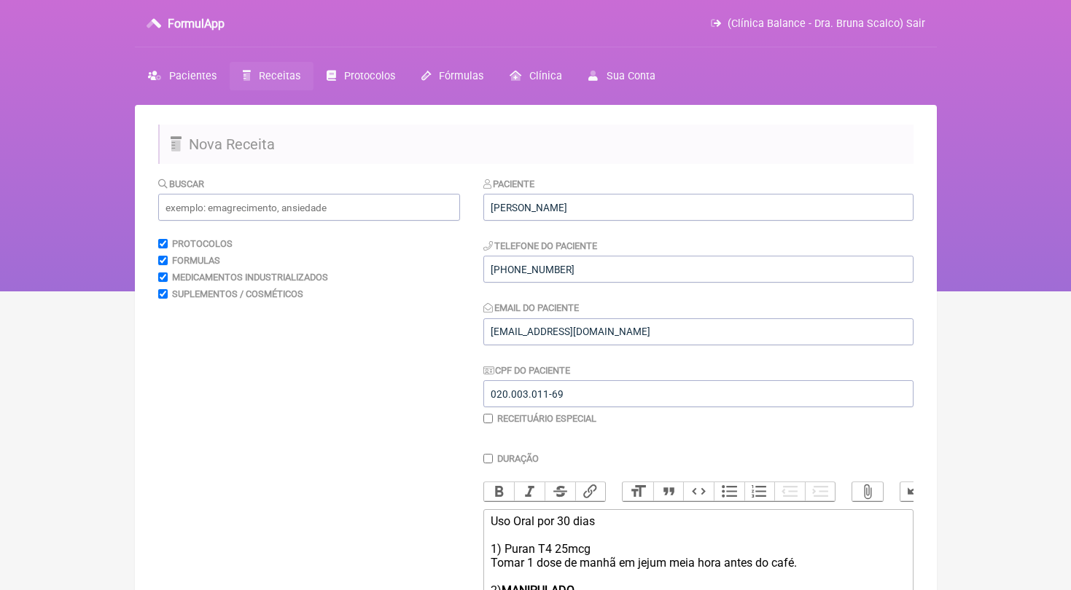
scroll to position [0, 0]
click at [252, 200] on input "text" at bounding box center [309, 207] width 302 height 27
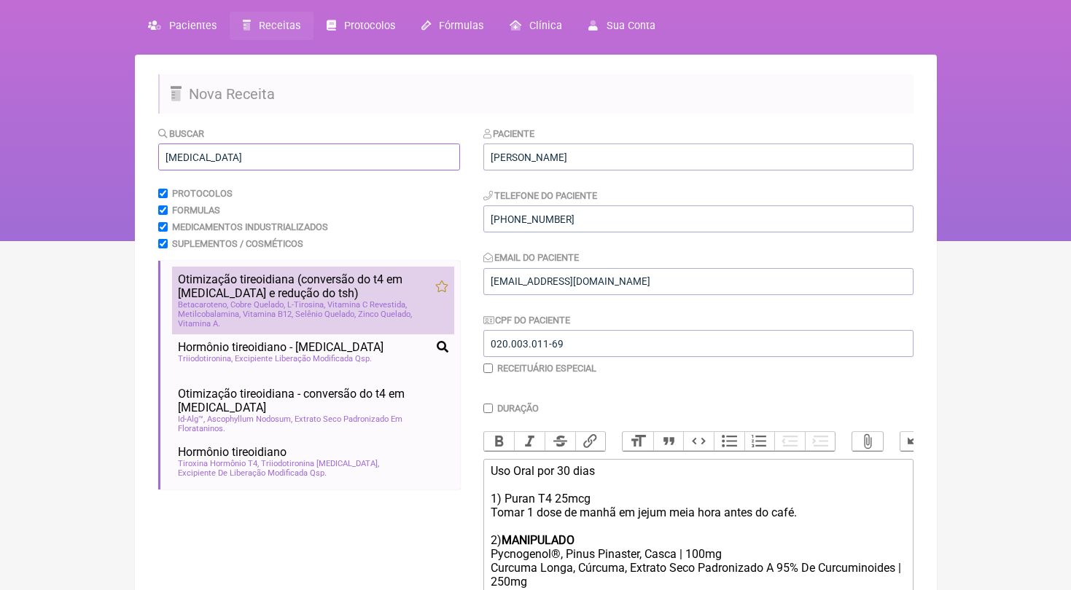
scroll to position [51, 0]
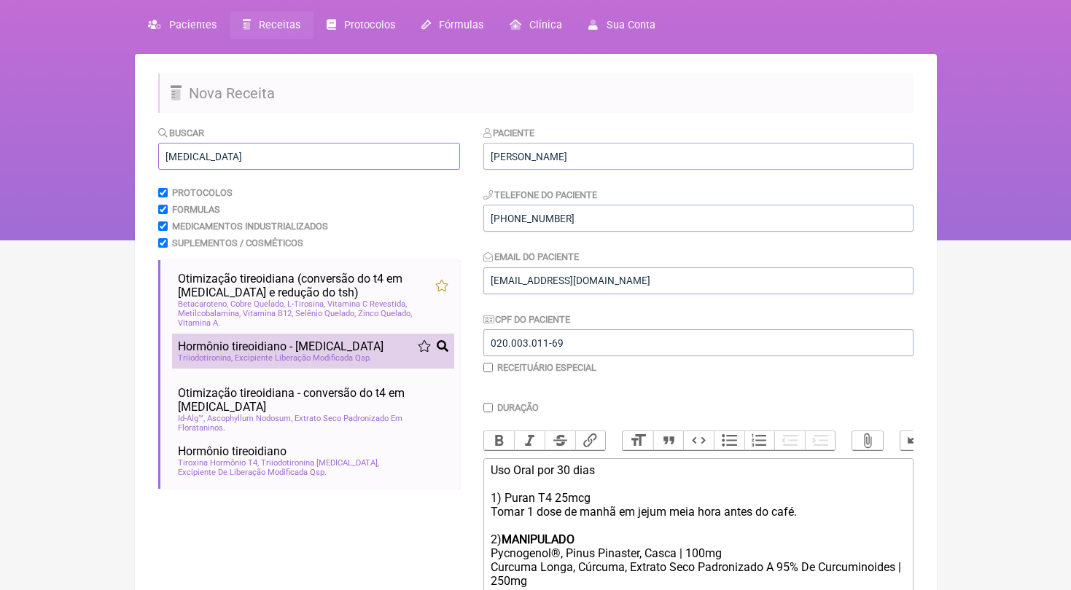
type input "t3"
click at [298, 354] on span "Excipiente Liberação Modificada Qsp" at bounding box center [303, 357] width 137 height 9
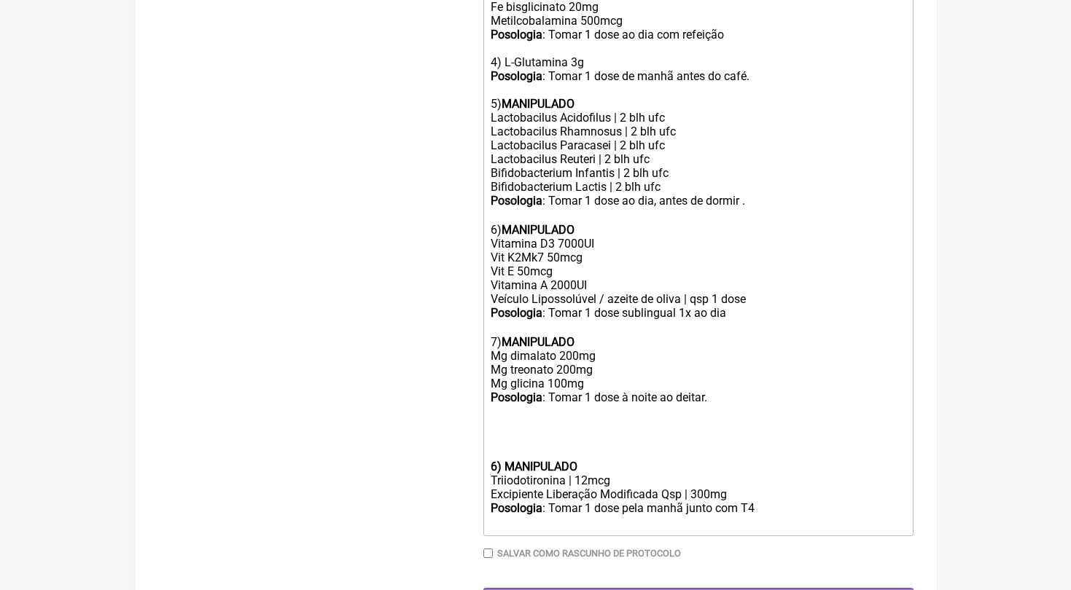
scroll to position [778, 0]
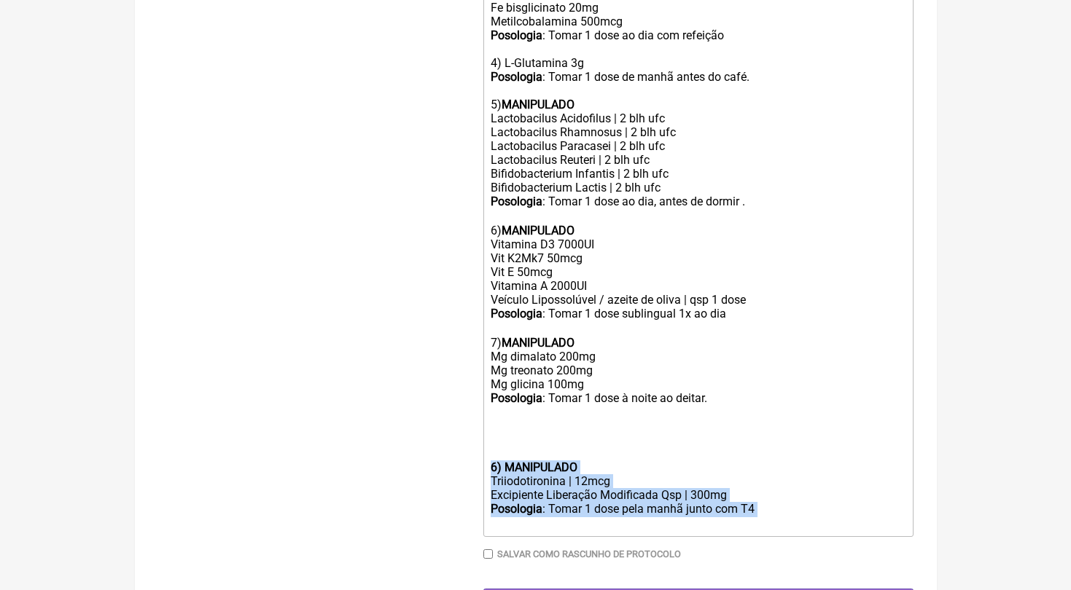
drag, startPoint x: 782, startPoint y: 461, endPoint x: 470, endPoint y: 423, distance: 314.3
click at [470, 423] on form "Buscar t3 Protocolos Formulas Medicamentos Industrializados Suplementos / Cosmé…" at bounding box center [535, 7] width 755 height 1218
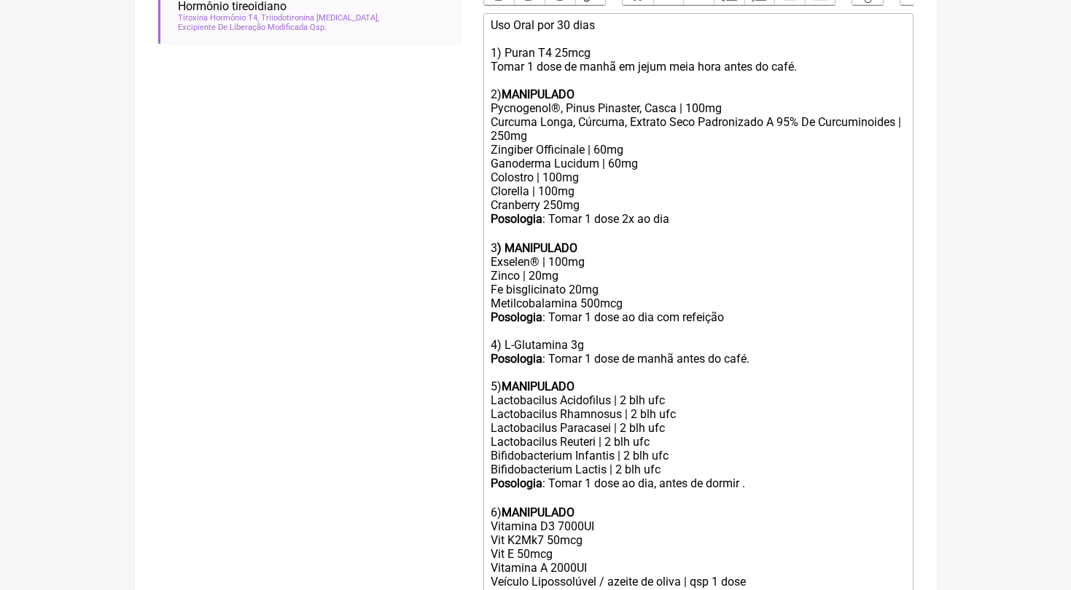
scroll to position [240, 0]
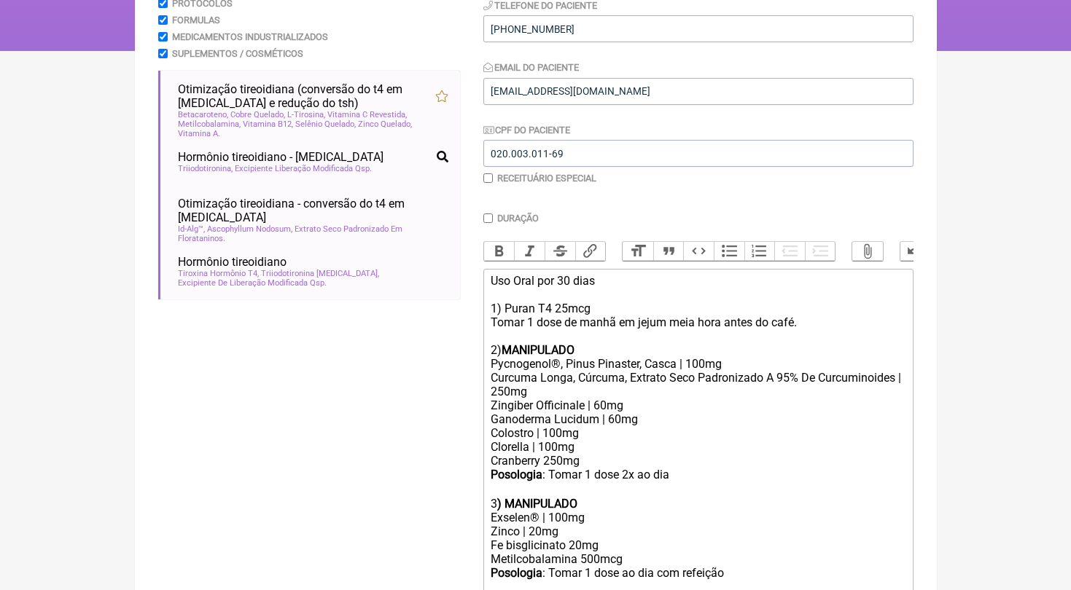
click at [813, 313] on div "Uso Oral por 30 dias 1) Puran T4 25mcg Tomar 1 dose de manhã em jejum meia hora…" at bounding box center [697, 315] width 414 height 83
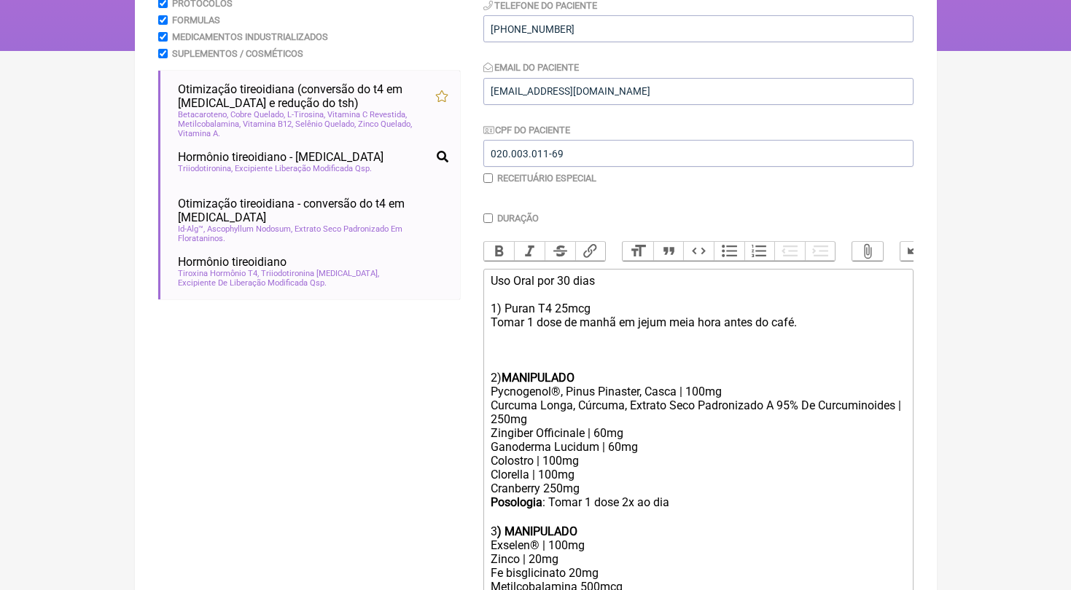
paste trix-editor "strong>6) MANIPULADO</strong></div><div>Triiodotironina | 12mcg</div><div>Excip…"
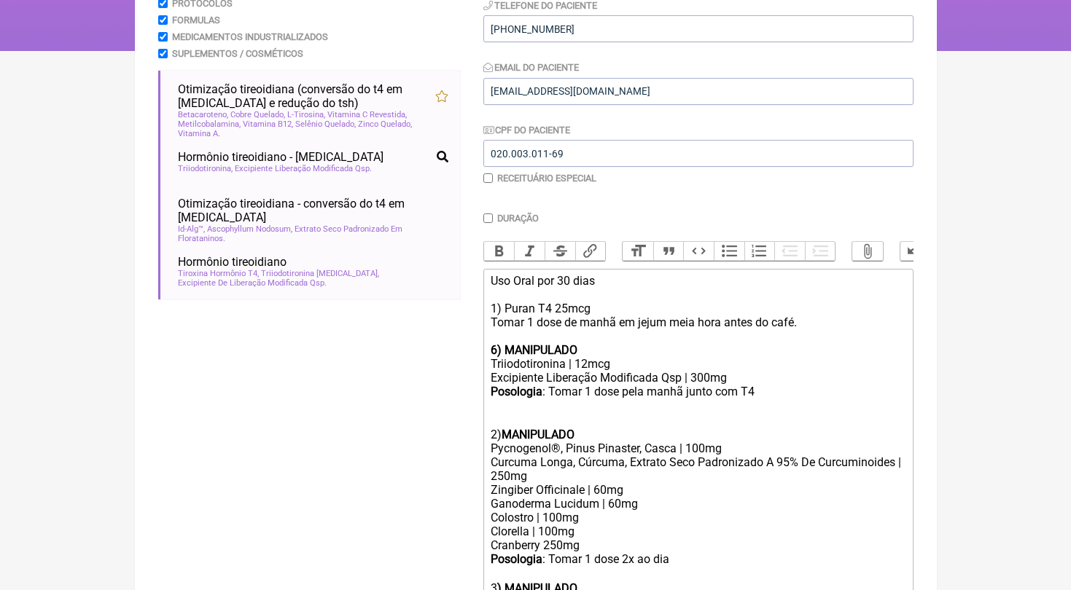
click at [499, 343] on strong "6) MANIPULADO" at bounding box center [533, 350] width 87 height 14
click at [590, 359] on div "Triiodotironina | 12mcg" at bounding box center [697, 364] width 414 height 14
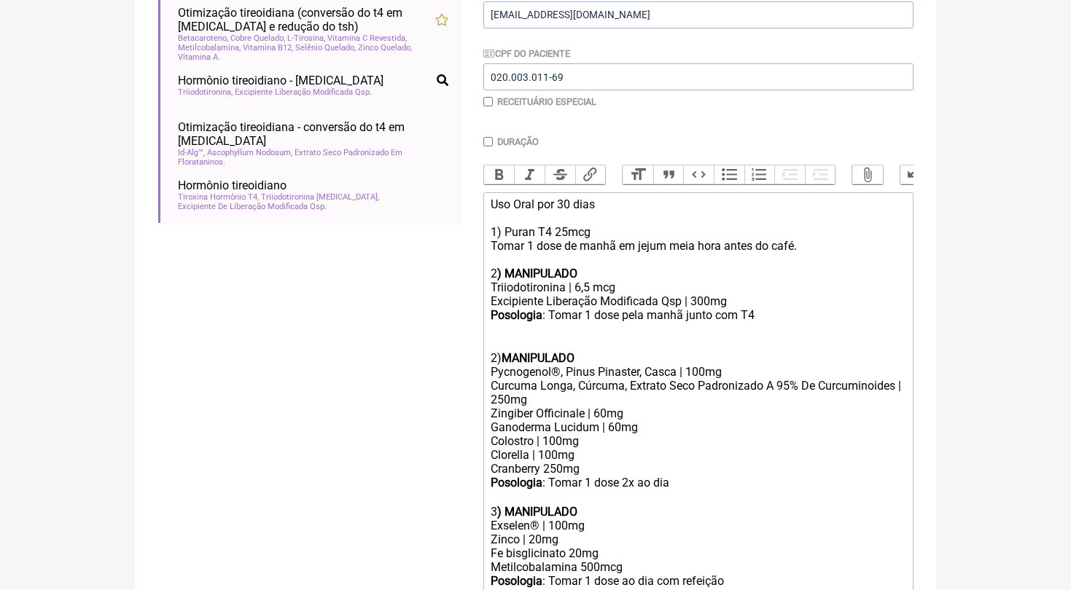
scroll to position [326, 0]
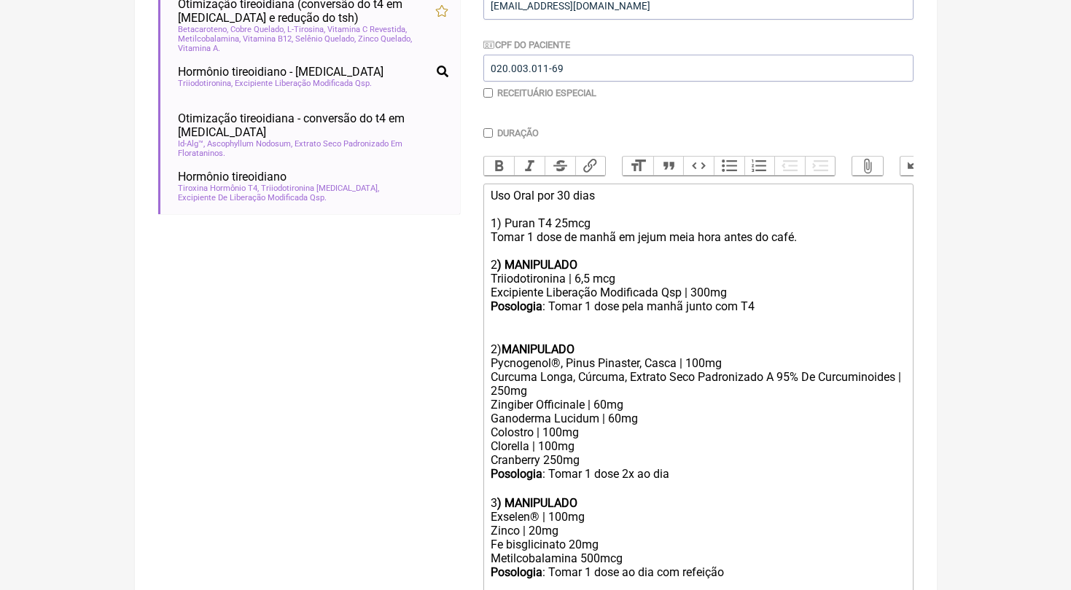
click at [584, 327] on div "2) MANIPULADO" at bounding box center [697, 336] width 414 height 42
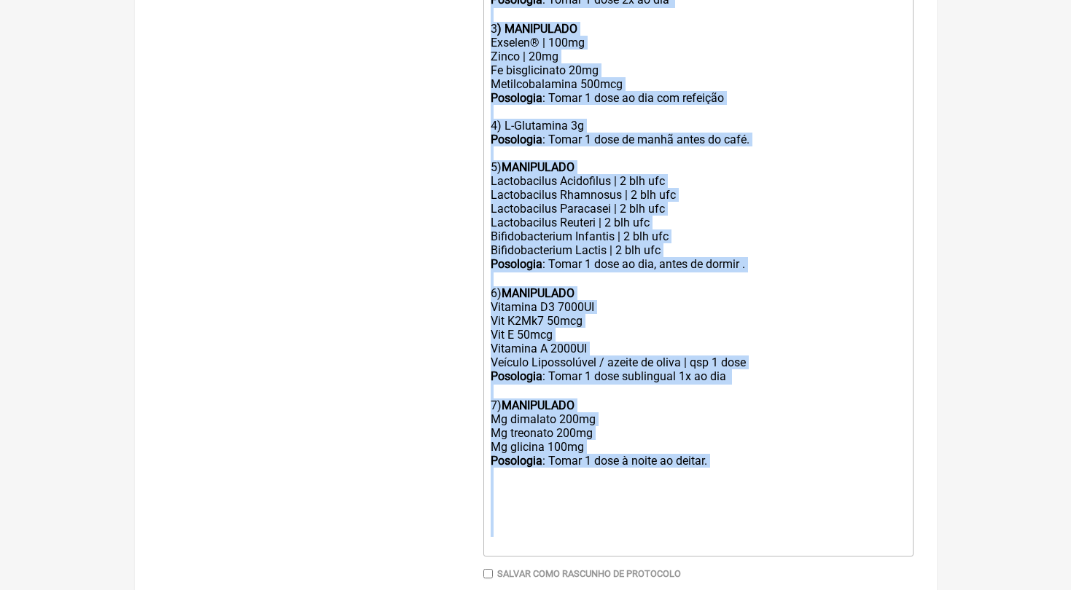
scroll to position [805, 0]
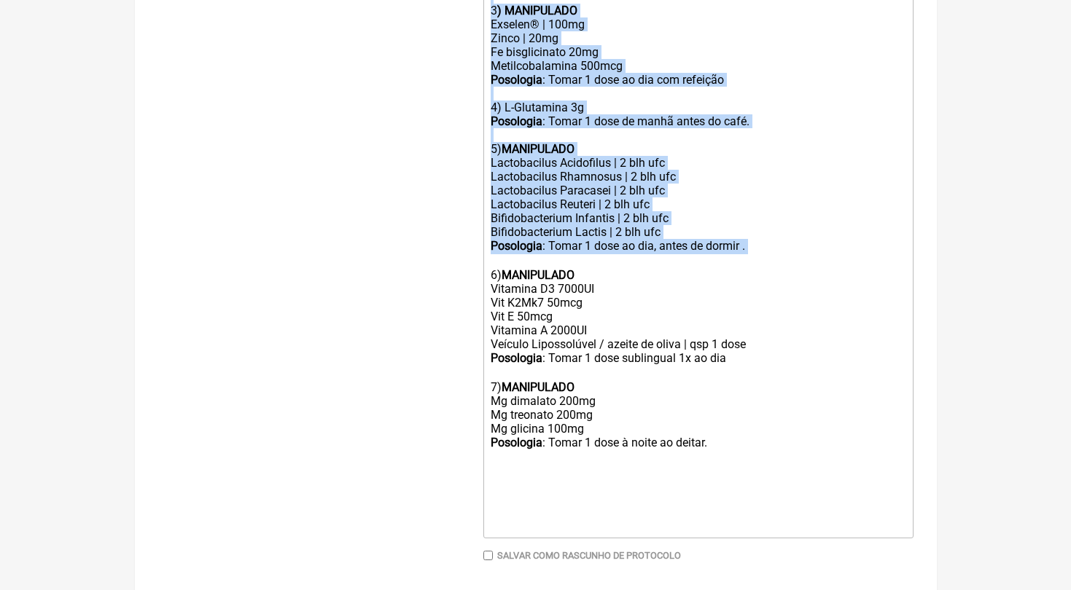
drag, startPoint x: 491, startPoint y: 321, endPoint x: 736, endPoint y: 225, distance: 262.8
click at [736, 225] on trix-editor "Uso Oral por 30 dias 1) Puran T4 25mcg Tomar 1 dose de manhã em jejum meia hora…" at bounding box center [698, 122] width 430 height 834
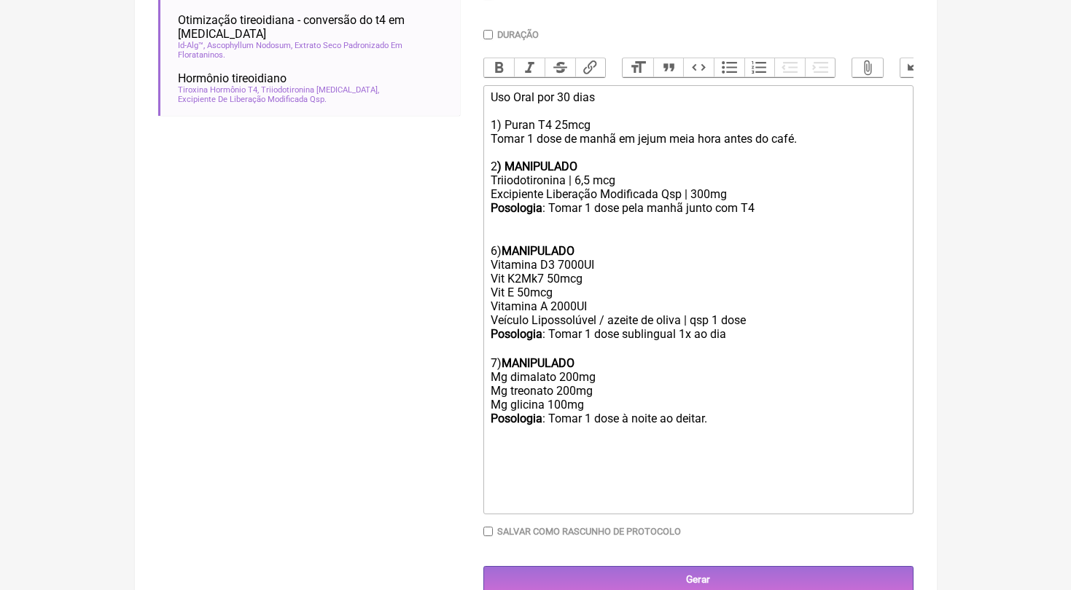
scroll to position [411, 0]
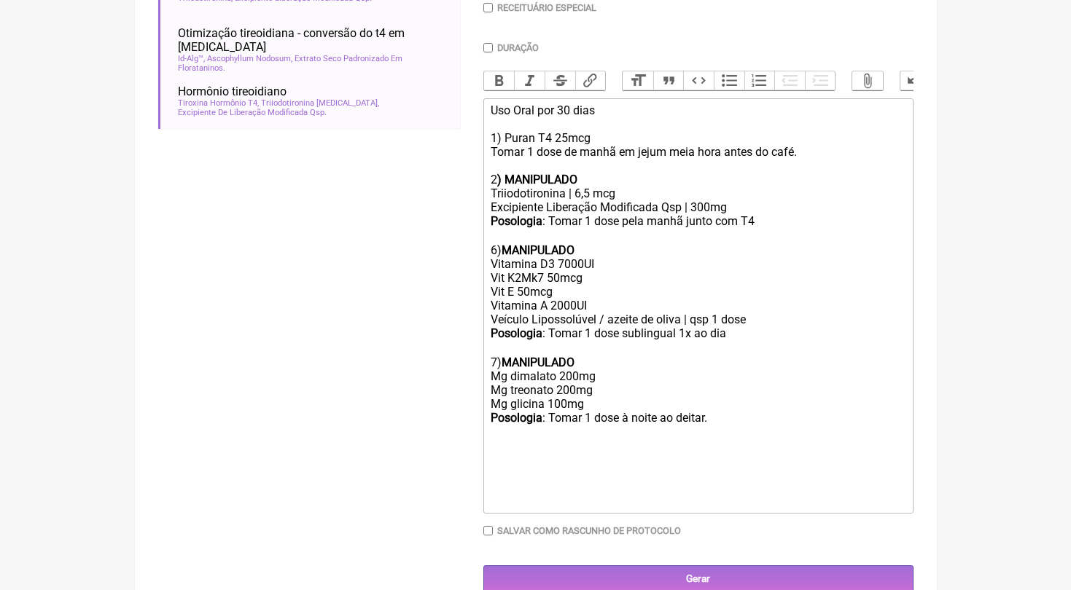
click at [496, 238] on div "6) MANIPULADO Vitamina D3 7000UI Vit K2Mk7 50mcg Vit E 50mcg Vitamina A 2000UI …" at bounding box center [697, 278] width 414 height 97
click at [496, 346] on div "7) MANIPULADO Mg dimalato 200mg Mg treonato 200mg Mg glicina 100mg Posologia : …" at bounding box center [697, 397] width 414 height 111
type trix-editor "<div>Uso Oral por 30 dias<br><br>1) Puran T4 25mcg<br>Tomar 1 dose de manhã em …"
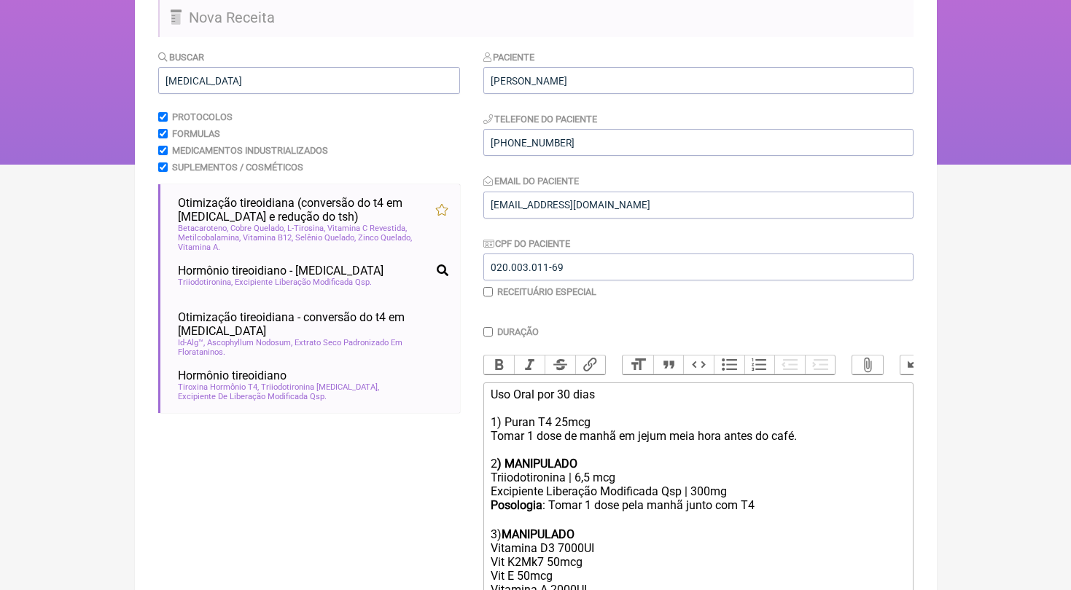
scroll to position [118, 0]
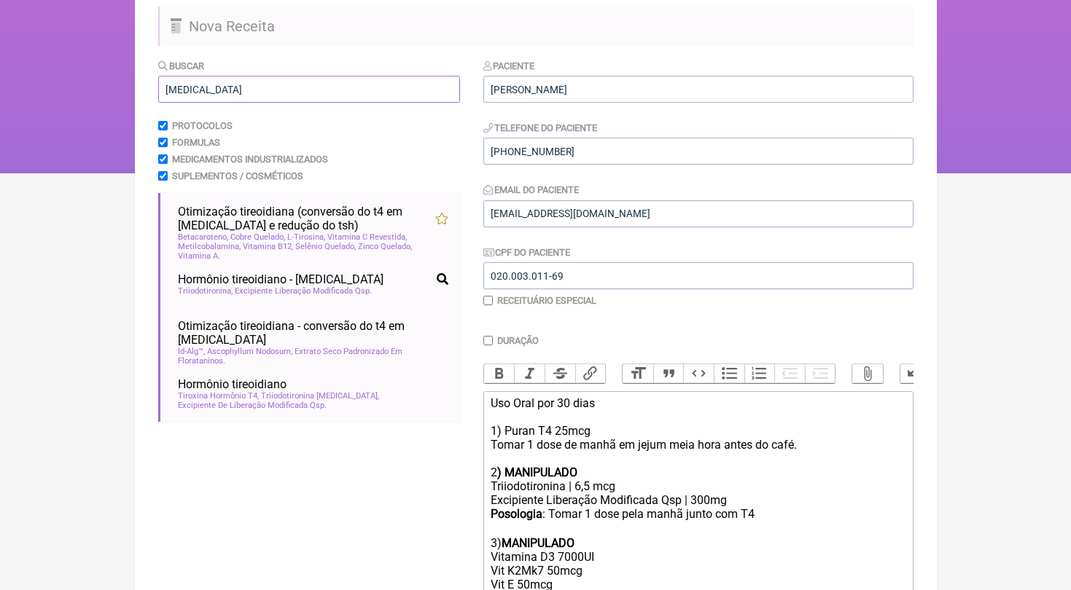
click at [228, 87] on input "t3" at bounding box center [309, 89] width 302 height 27
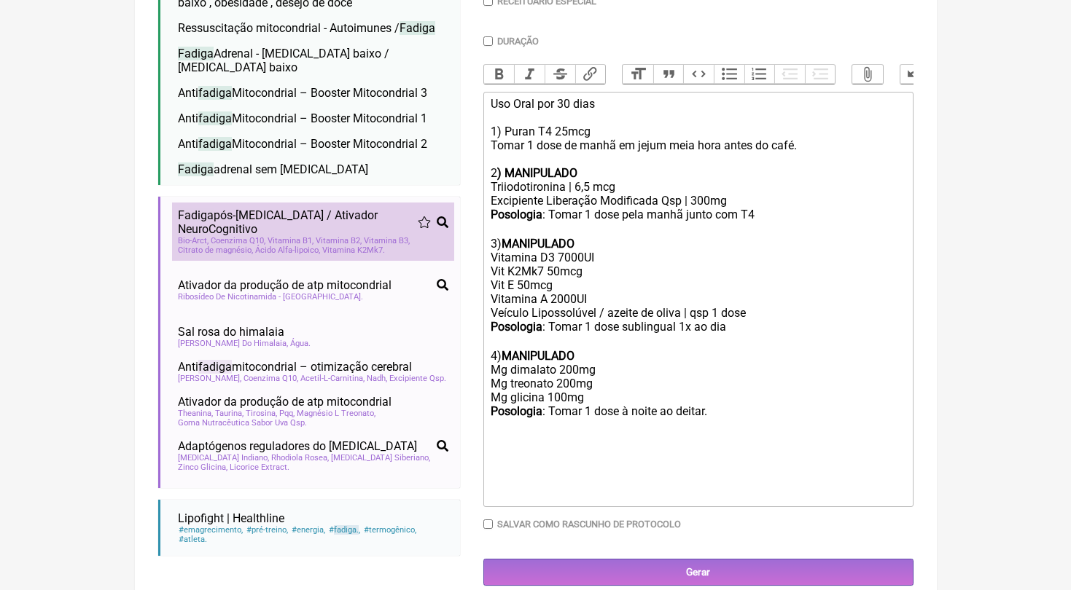
scroll to position [417, 0]
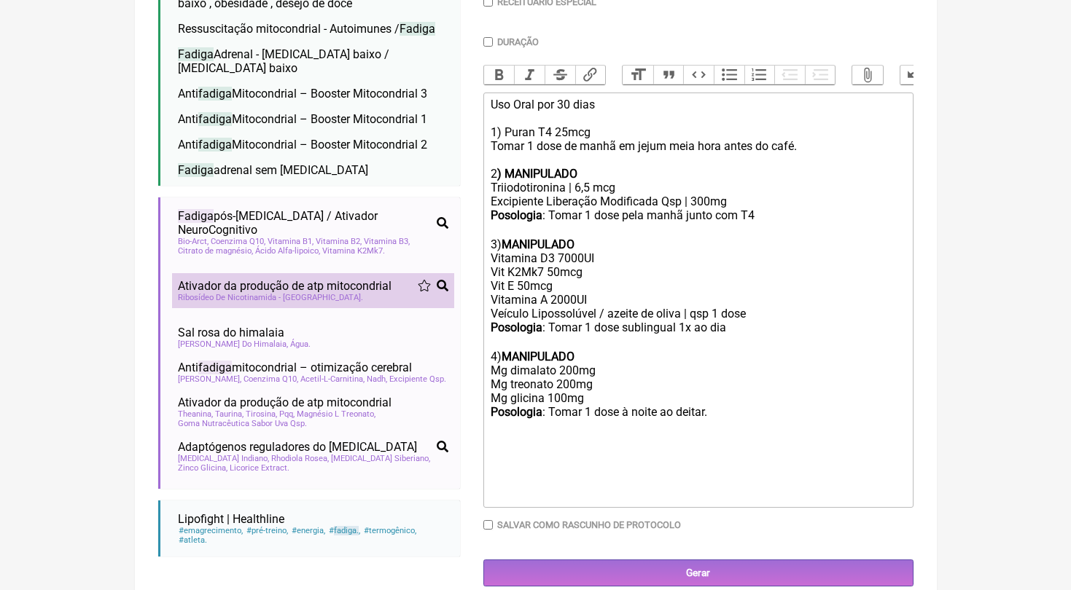
type input "fadiga"
click at [345, 293] on div "Ribosídeo De Nicotinamida - Niagen" at bounding box center [313, 297] width 270 height 9
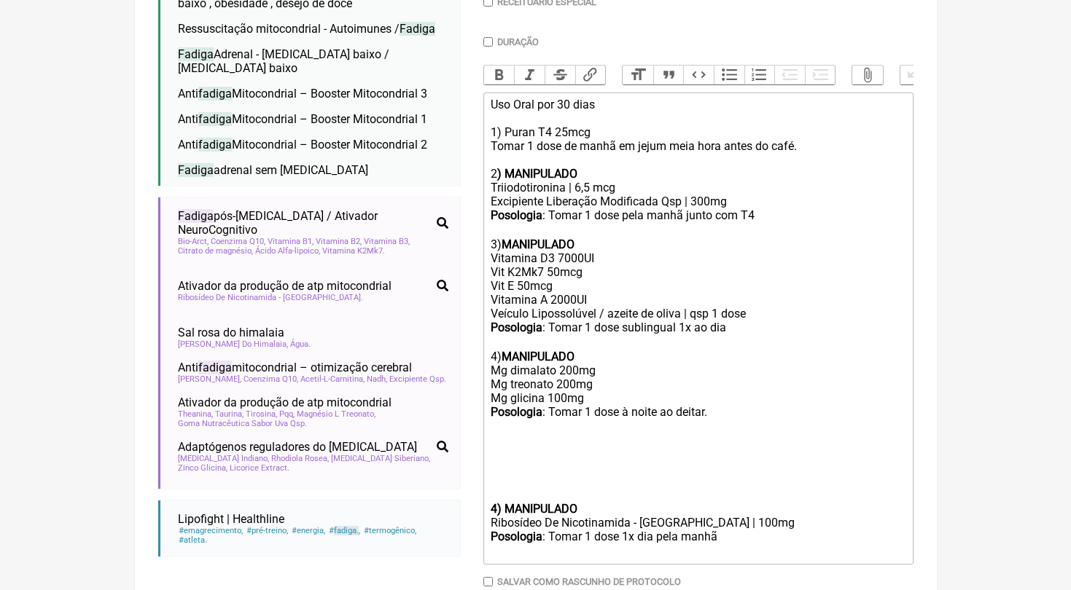
click at [506, 474] on div at bounding box center [697, 488] width 414 height 28
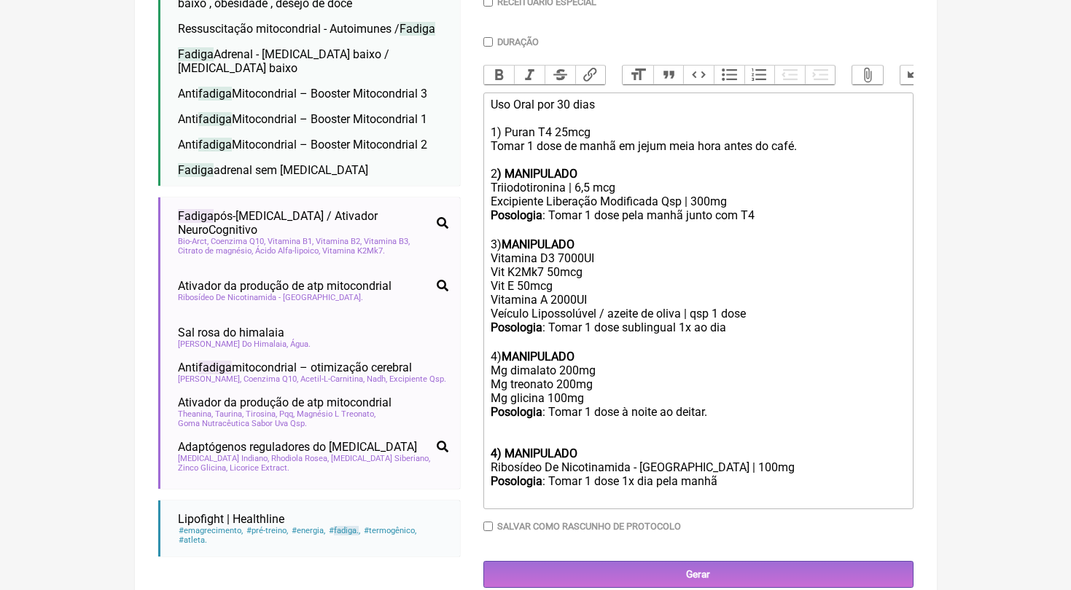
type trix-editor "<div>Uso Oral por 30 dias<br><br>1) Puran T4 25mcg<br>Tomar 1 dose de manhã em …"
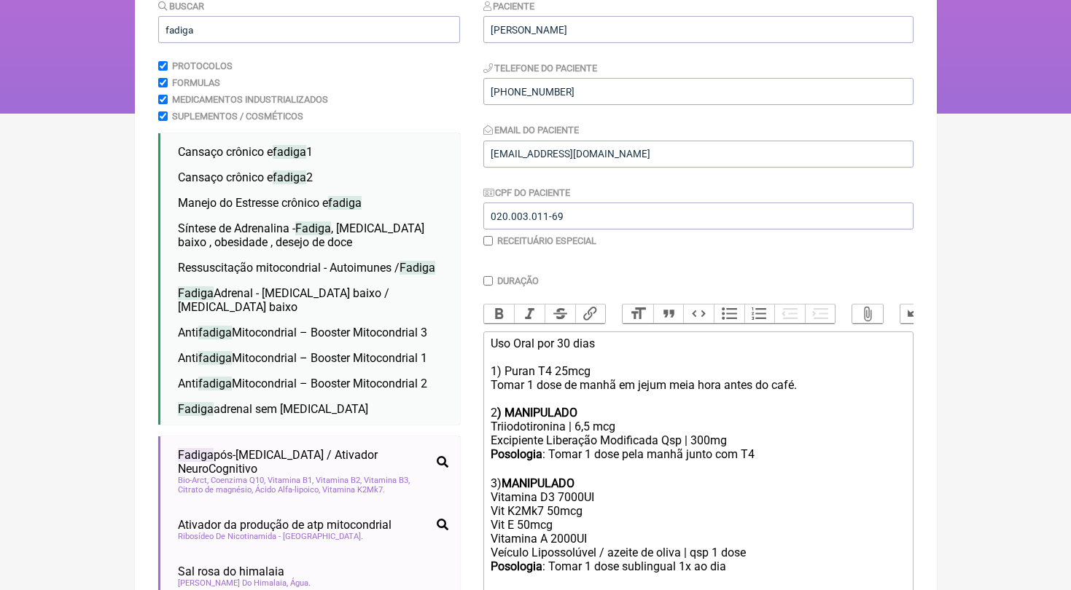
scroll to position [144, 0]
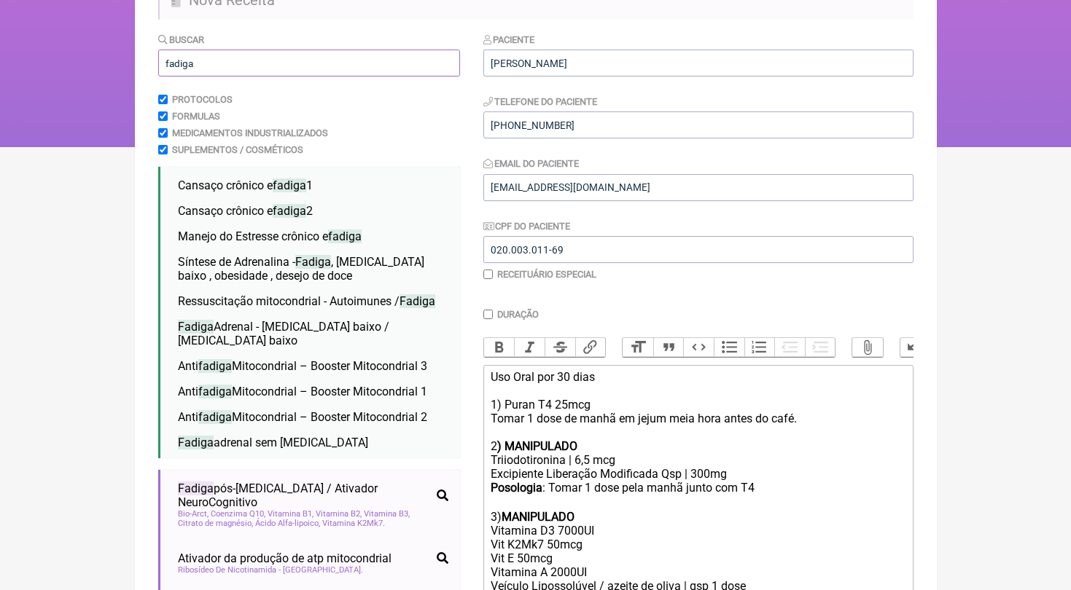
click at [278, 66] on input "fadiga" at bounding box center [309, 63] width 302 height 27
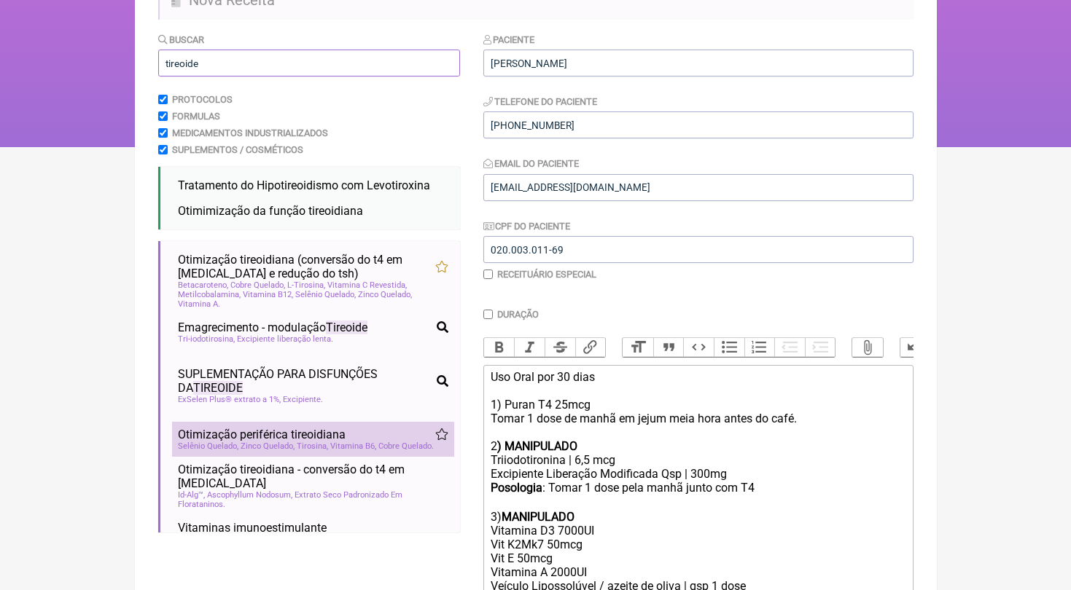
type input "tireoide"
click at [294, 442] on span "Zinco Quelado" at bounding box center [267, 446] width 54 height 9
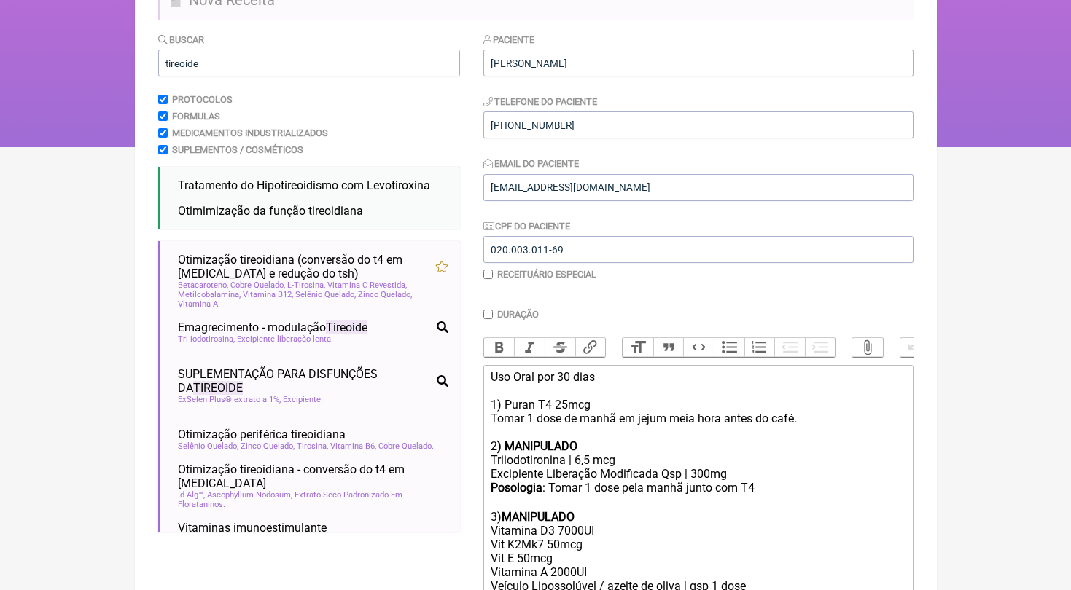
scroll to position [414, 0]
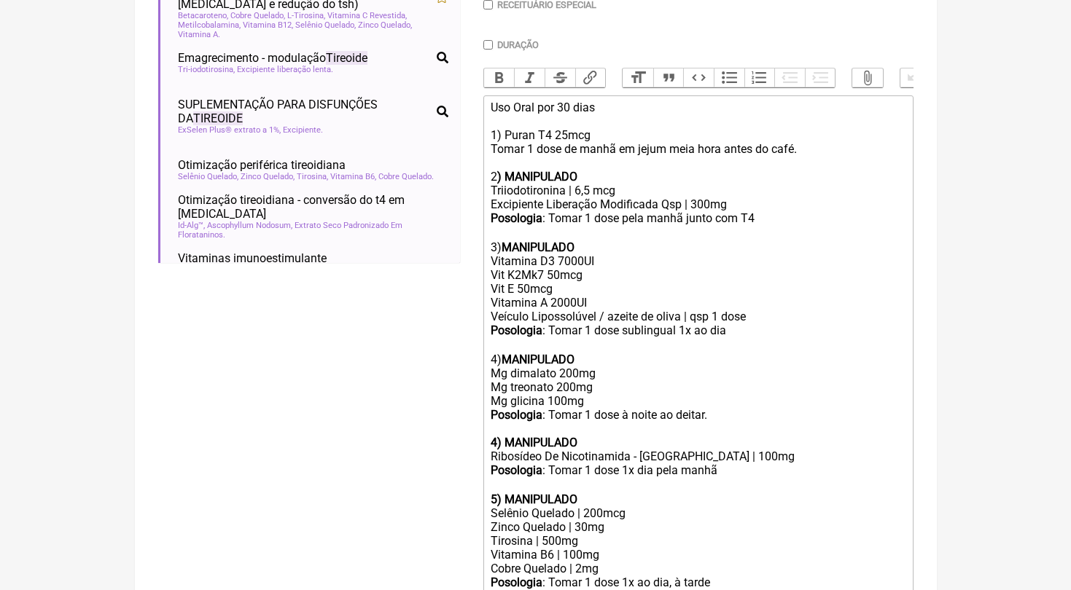
click at [584, 520] on div "Zinco Quelado | 30mg" at bounding box center [697, 527] width 414 height 14
click at [564, 250] on div "3) MANIPULADO Vitamina D3 7000UI Vit K2Mk7 50mcg Vit E 50mcg Vitamina A 2000UI …" at bounding box center [697, 275] width 414 height 97
type trix-editor "<div>Uso Oral por 30 dias<br><br>1) Puran T4 25mcg<br>Tomar 1 dose de manhã em …"
click at [592, 184] on div "Triiodotironina | 6,5 mcg" at bounding box center [697, 191] width 414 height 14
click at [513, 158] on div "Uso Oral por 30 dias 1) Puran T4 25mcg Tomar 1 dose de manhã em jejum meia hora…" at bounding box center [697, 142] width 414 height 83
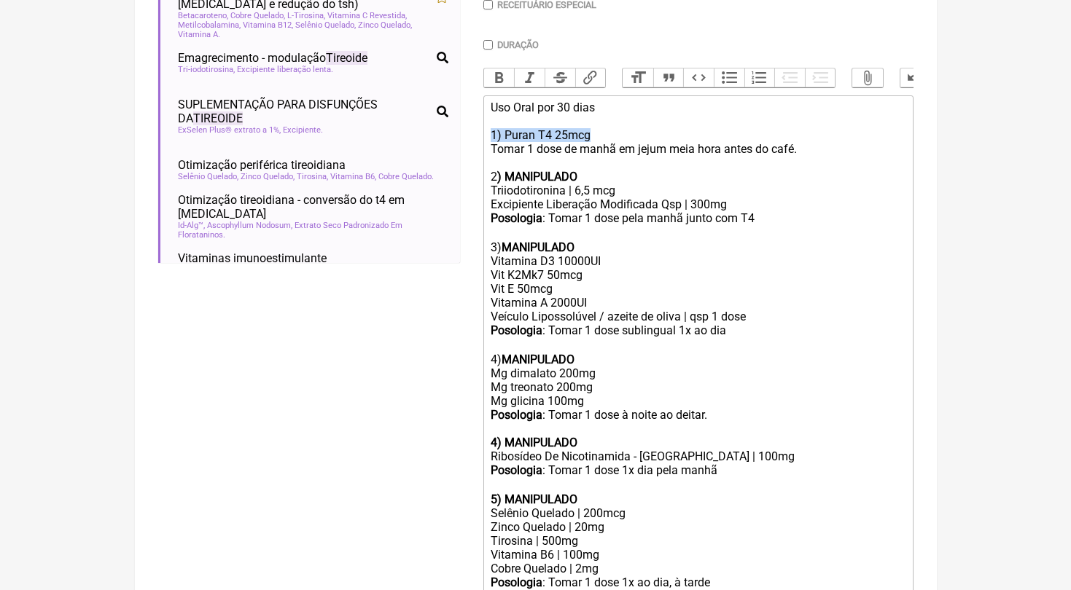
drag, startPoint x: 600, startPoint y: 129, endPoint x: 457, endPoint y: 129, distance: 143.6
click at [457, 129] on form "Buscar tireoide Protocolos Formulas Medicamentos Industrializados Suplementos /…" at bounding box center [535, 225] width 755 height 927
click at [501, 79] on button "Bold" at bounding box center [499, 78] width 31 height 19
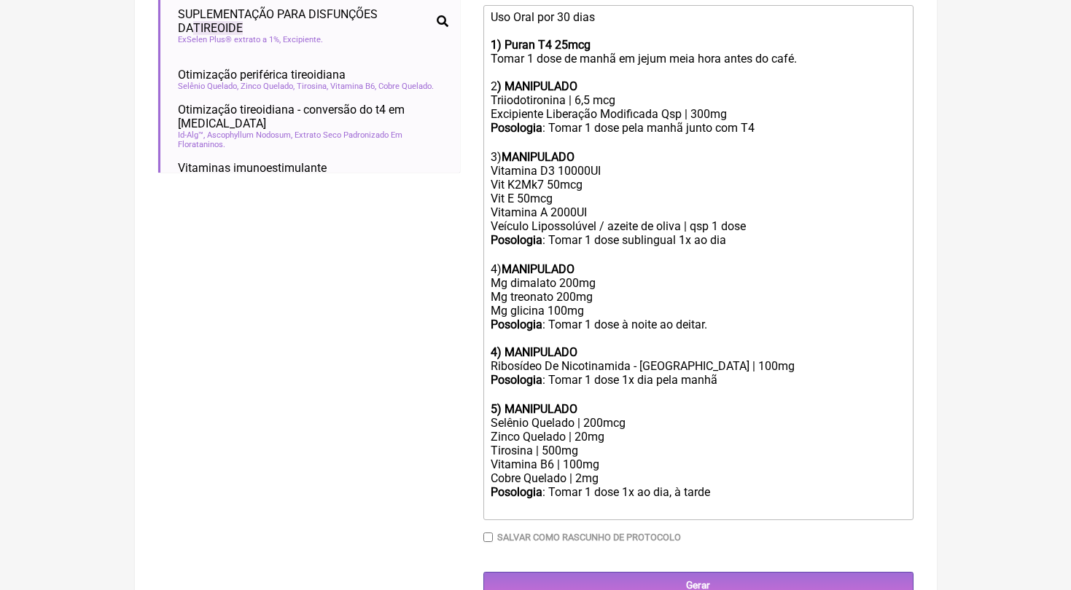
scroll to position [503, 0]
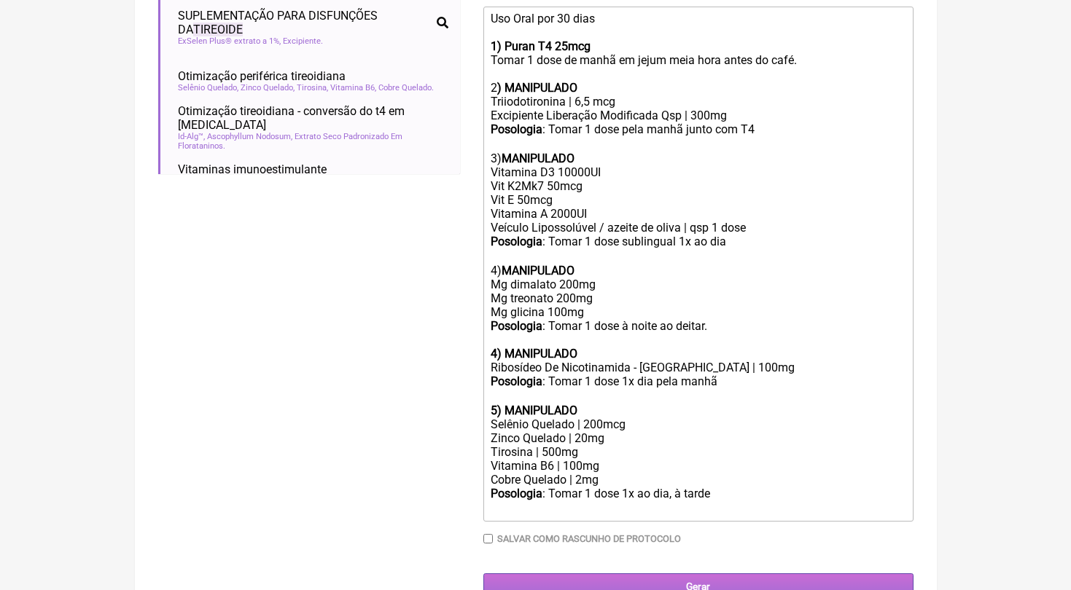
click at [707, 574] on input "Gerar" at bounding box center [698, 587] width 430 height 27
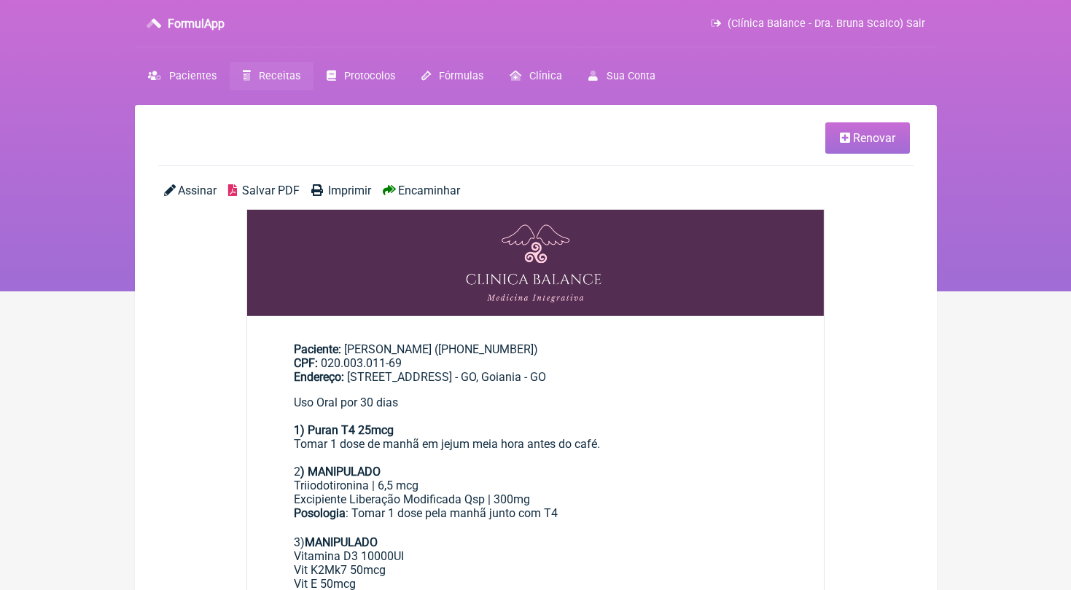
click at [452, 192] on span "Encaminhar" at bounding box center [429, 191] width 62 height 14
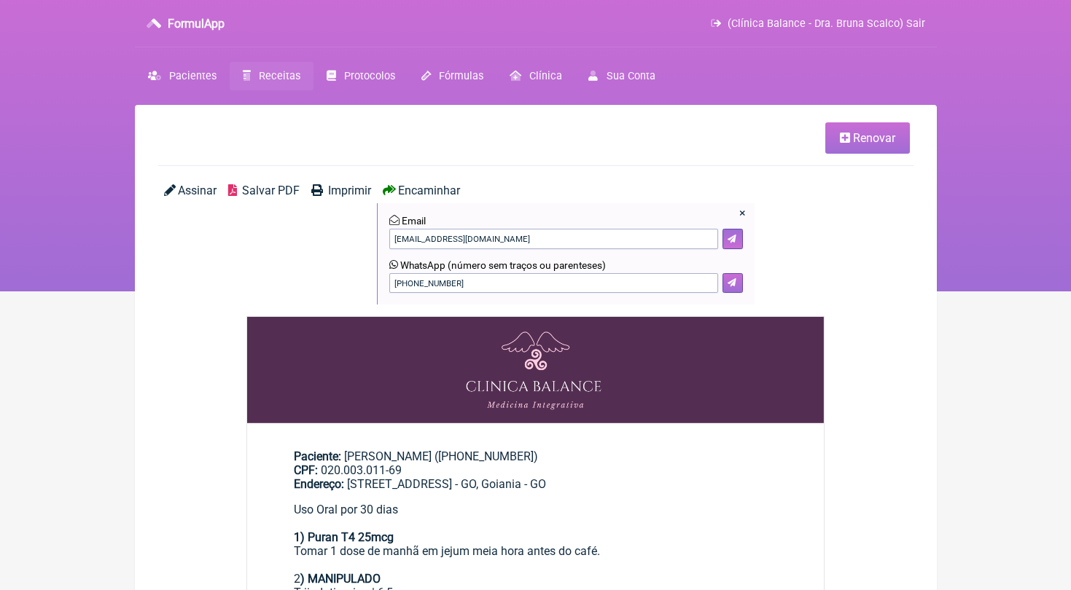
click at [731, 279] on icon at bounding box center [731, 282] width 9 height 9
